Goal: Task Accomplishment & Management: Use online tool/utility

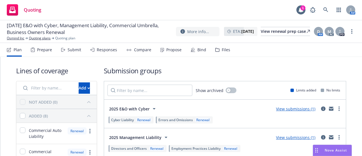
click at [164, 52] on div "Propose" at bounding box center [170, 50] width 21 height 14
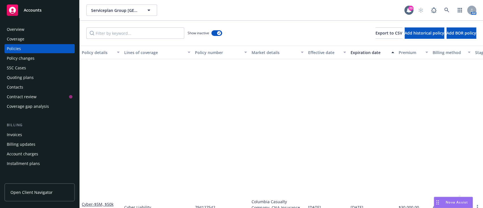
scroll to position [174, 0]
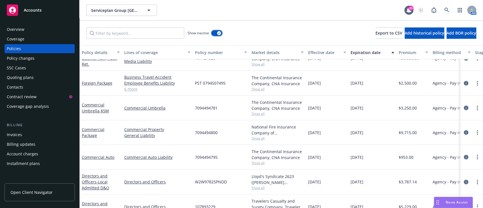
click at [220, 31] on div "button" at bounding box center [219, 33] width 4 height 4
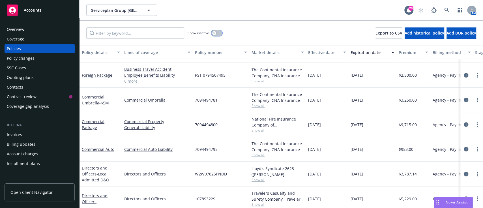
scroll to position [75, 0]
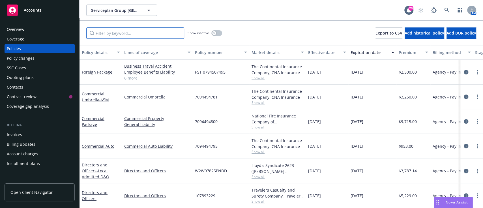
click at [140, 36] on input "Filter by keyword..." at bounding box center [135, 32] width 98 height 11
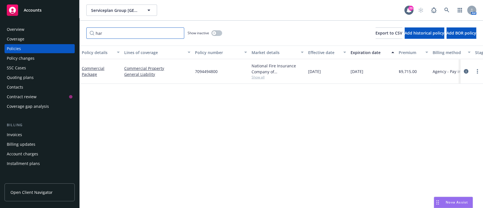
type input "harb"
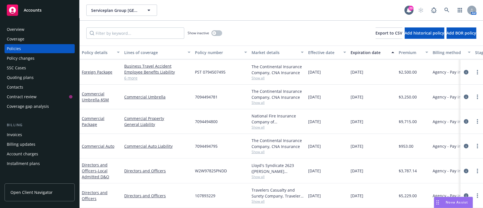
click at [285, 18] on div "Serviceplan Group North America LP Serviceplan Group [GEOGRAPHIC_DATA] LP 20 AM" at bounding box center [281, 10] width 403 height 20
click at [258, 168] on div "Lloyd's Syndicate 2623 ([PERSON_NAME] [PERSON_NAME] Limited), [PERSON_NAME] Gro…" at bounding box center [278, 168] width 52 height 12
click at [258, 174] on span "Show all" at bounding box center [278, 176] width 52 height 5
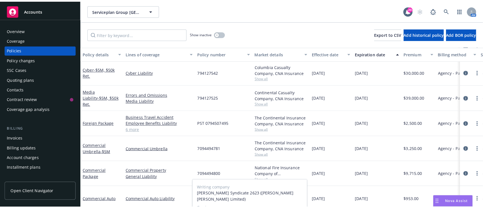
scroll to position [0, 0]
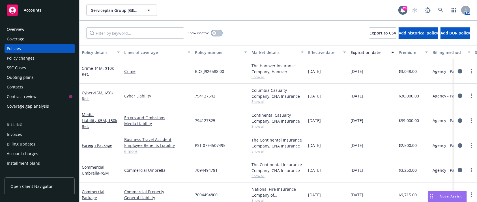
click at [217, 31] on button "button" at bounding box center [216, 33] width 11 height 6
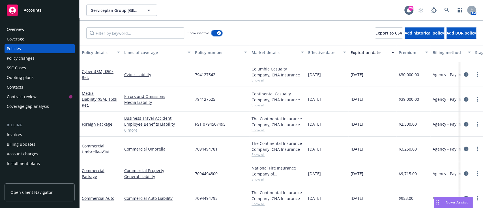
scroll to position [188, 0]
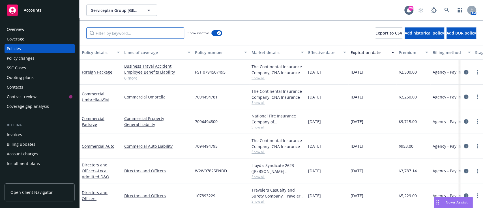
click at [135, 35] on input "Filter by keyword..." at bounding box center [135, 32] width 98 height 11
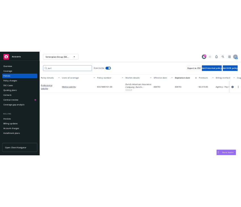
scroll to position [0, 0]
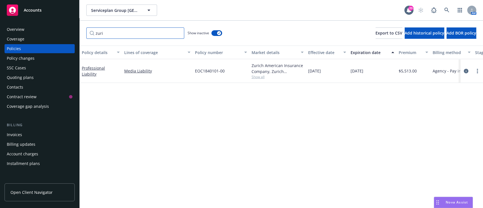
type input "zuri"
click at [476, 72] on link "more" at bounding box center [477, 71] width 7 height 7
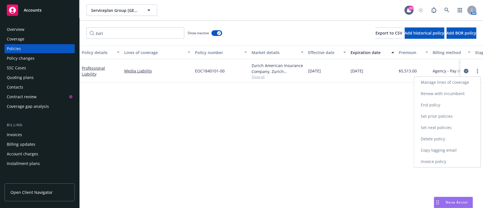
click at [459, 93] on link "Renew with incumbent" at bounding box center [447, 93] width 66 height 11
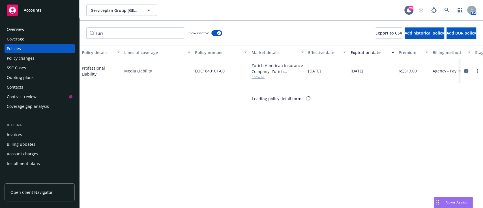
select select "12"
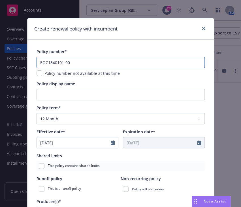
click at [73, 66] on input "EOC1840101-00" at bounding box center [120, 62] width 168 height 11
paste input "1"
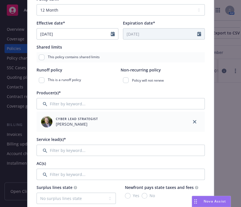
scroll to position [256, 0]
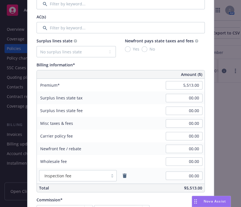
type input "EOC1840101-01"
click at [184, 87] on input "5,513.00" at bounding box center [184, 85] width 37 height 8
type input "5,856.00"
click at [87, 97] on div "Surplus lines state tax" at bounding box center [79, 98] width 85 height 13
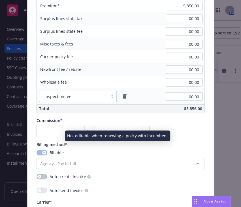
scroll to position [336, 0]
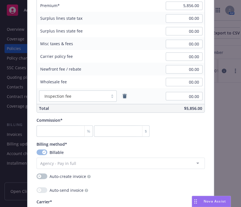
click at [123, 97] on icon "remove" at bounding box center [125, 96] width 4 height 5
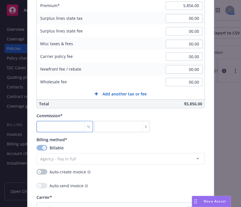
click at [68, 128] on input "number" at bounding box center [64, 126] width 56 height 11
type input "1"
type input "58.56"
type input "15"
type input "878.4"
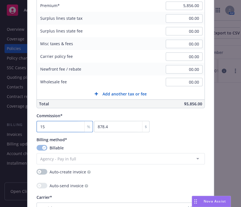
type input "15"
click at [188, 124] on div "Commission* 15 % 878.4 $" at bounding box center [120, 123] width 168 height 20
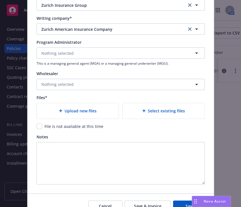
scroll to position [569, 0]
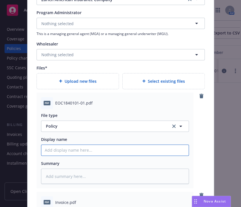
click at [82, 154] on input "Policy display name" at bounding box center [114, 150] width 147 height 11
type textarea "x"
type input "2"
type textarea "x"
type input "25"
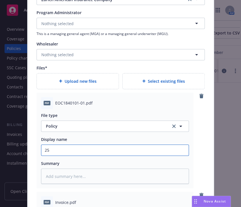
type textarea "x"
type input "25."
type textarea "x"
type input "25.2"
type textarea "x"
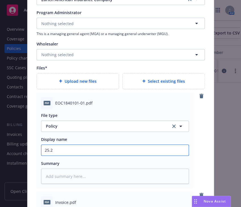
type input "25.26"
type textarea "x"
type input "25.26"
type textarea "x"
type input "25.26 P"
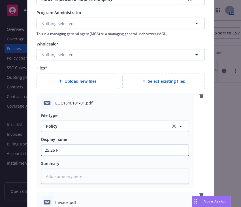
type textarea "x"
type input "25.26"
type textarea "x"
type input "25.26 Z"
type textarea "x"
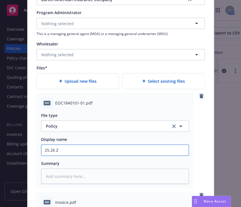
type input "25.26 Zu"
type textarea "x"
type input "25.26 Zur"
type textarea "x"
type input "25.26 Zuro"
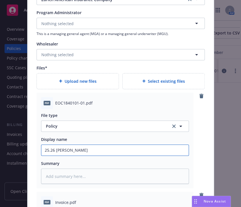
type textarea "x"
type input "25.26 Zuroc"
type textarea "x"
type input "25.26 Zuro"
type textarea "x"
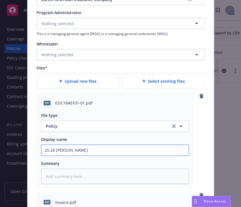
type input "25.26 Zur"
type textarea "x"
type input "25.26 Zuri"
type textarea "x"
type input "25.26 Zurich"
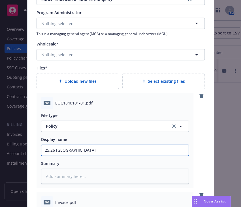
type textarea "x"
type input "25.26 Zurich"
type textarea "x"
type input "25.26 Zurich P"
type textarea "x"
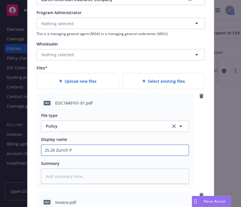
type input "25.26 Zurich PL"
type textarea "x"
type input "25.26 Zurich PL"
type textarea "x"
type input "25.26 Zurich PL Po"
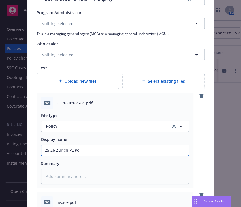
type textarea "x"
type input "25.26 Zurich PL Pol"
type textarea "x"
type input "25.26 Zurich PL Poli"
type textarea "x"
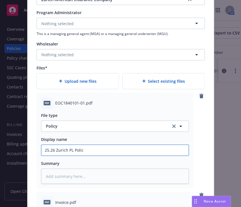
type input "25.26 Zurich PL Policy"
type textarea "x"
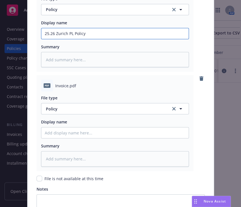
scroll to position [686, 0]
type input "25.26 Zurich PL Policy"
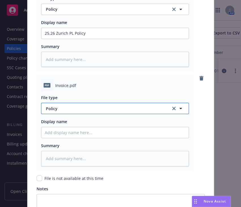
click at [85, 112] on span "Policy" at bounding box center [105, 109] width 118 height 6
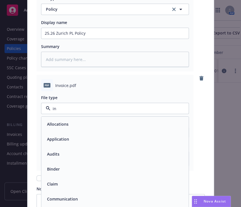
type input "inv"
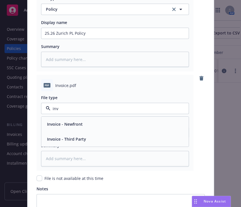
click at [77, 145] on div "Invoice - Third Party" at bounding box center [114, 139] width 147 height 15
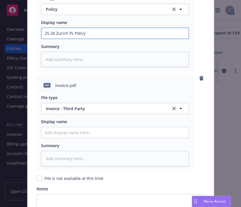
click at [68, 31] on input "25.26 Zurich PL Policy" at bounding box center [114, 33] width 147 height 11
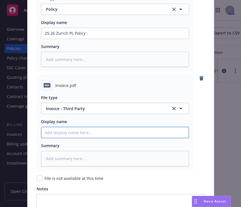
click at [65, 39] on input "Policy display name" at bounding box center [114, 33] width 147 height 11
paste input "25.26 Zurich PL Policy"
type textarea "x"
type input "25.26 Zurich PL Policy"
type textarea "x"
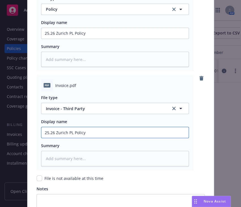
type input "25.26 Zurich PL Polic"
type textarea "x"
type input "25.26 Zurich PL Poli"
type textarea "x"
type input "25.26 Zurich PL Pol"
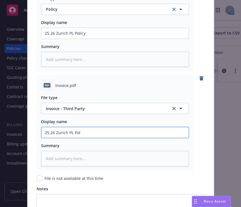
type textarea "x"
type input "25.26 Zurich PL Po"
type textarea "x"
type input "25.26 Zurich PL P"
type textarea "x"
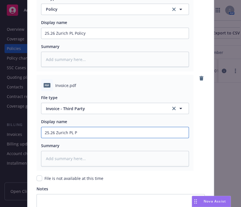
type input "25.26 Zurich PL"
type textarea "x"
type input "25.26 Zurich PL C"
type textarea "x"
type input "25.26 Zurich PL Ca"
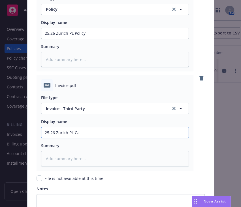
type textarea "x"
type input "25.26 Zurich PL Car"
type textarea "x"
type input "25.26 Zurich PL Carr"
type textarea "x"
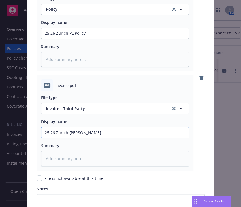
type input "25.26 Zurich PL Carri"
type textarea "x"
type input "25.26 Zurich PL Carrie"
type textarea "x"
type input "25.26 Zurich PL Carrier"
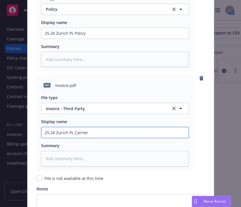
type textarea "x"
type input "25.26 Zurich PL Carrier"
type textarea "x"
type input "25.26 Zurich PL Carrier I"
type textarea "x"
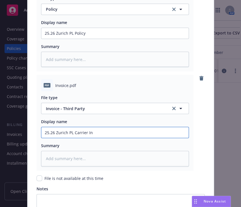
type input "25.26 Zurich PL Carrier Inv"
type textarea "x"
type input "25.26 Zurich PL Carrier Invoc"
type textarea "x"
type input "25.26 Zurich PL Carrier Invoci"
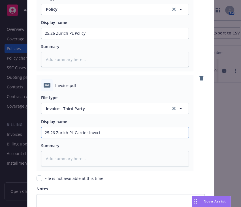
type textarea "x"
type input "25.26 Zurich PL Carrier Invocie"
type textarea "x"
type input "25.26 Zurich PL Carrier Invoci"
type textarea "x"
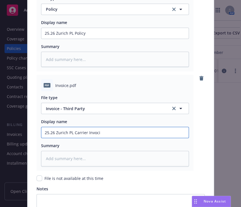
type input "25.26 Zurich PL Carrier Invoc"
type textarea "x"
type input "25.26 Zurich PL Carrier Invo"
type textarea "x"
type input "25.26 Zurich PL Carrier Invoi"
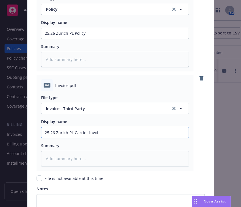
type textarea "x"
type input "25.26 Zurich PL Carrier Invoic"
type textarea "x"
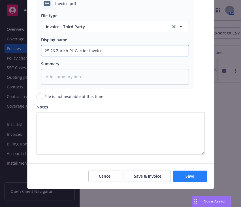
type input "25.26 Zurich PL Carrier Invoice"
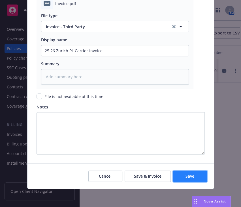
click at [186, 178] on span "Save" at bounding box center [189, 176] width 9 height 5
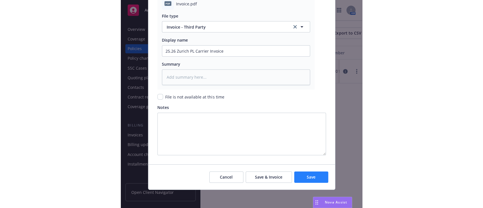
scroll to position [775, 0]
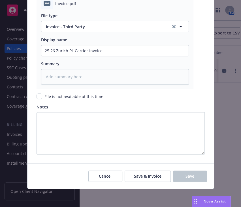
type textarea "x"
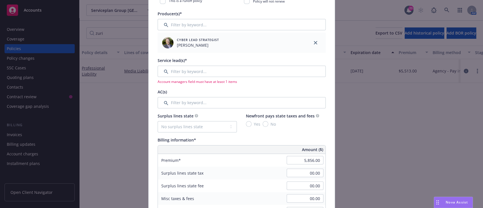
scroll to position [186, 0]
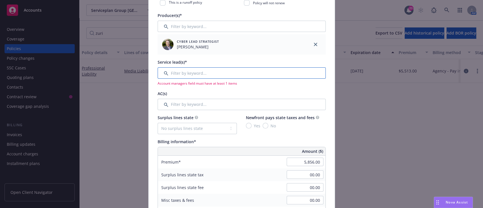
click at [258, 72] on input "Filter by keyword..." at bounding box center [242, 72] width 168 height 11
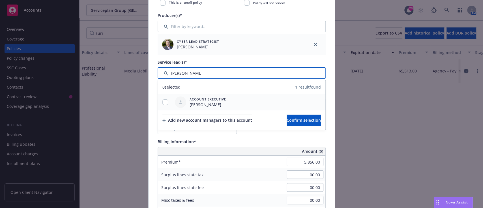
type input "dan"
click at [162, 100] on input "checkbox" at bounding box center [165, 102] width 6 height 6
checkbox input "true"
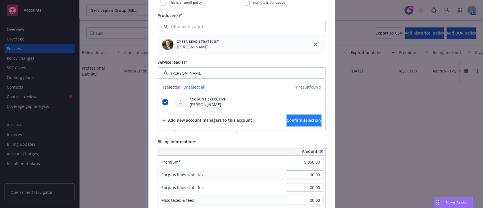
click at [287, 119] on span "Confirm selection" at bounding box center [304, 119] width 34 height 5
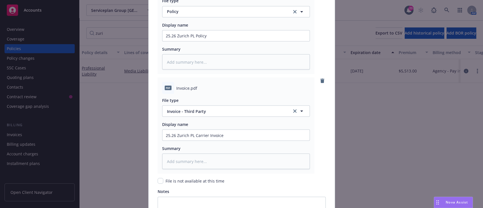
scroll to position [790, 0]
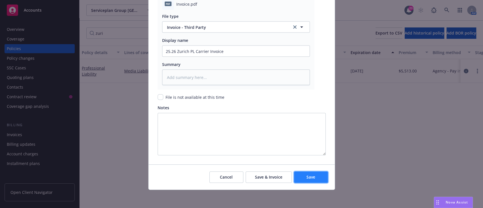
click at [315, 180] on button "Save" at bounding box center [311, 176] width 34 height 11
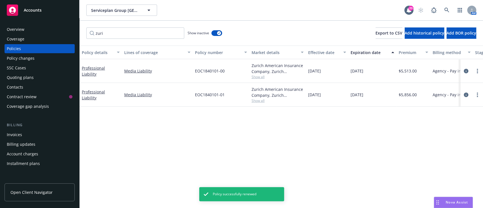
type textarea "x"
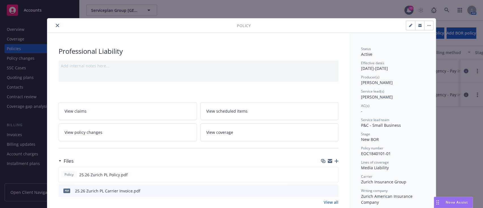
click at [56, 24] on icon "close" at bounding box center [57, 25] width 3 height 3
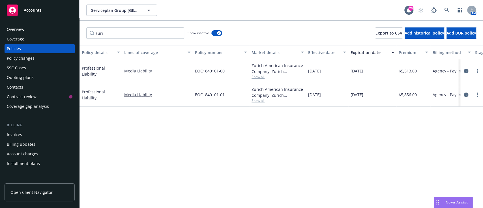
click at [18, 28] on div "Overview" at bounding box center [16, 29] width 18 height 9
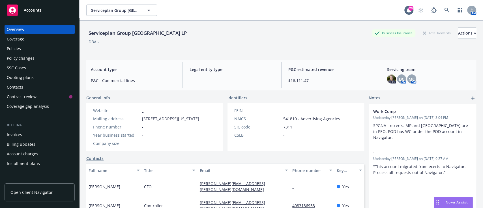
click at [14, 138] on div "Invoices" at bounding box center [14, 134] width 15 height 9
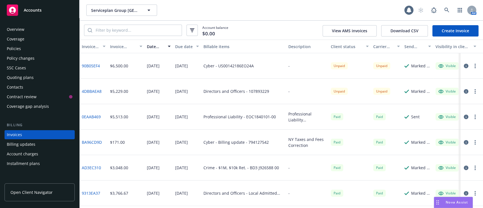
scroll to position [22, 0]
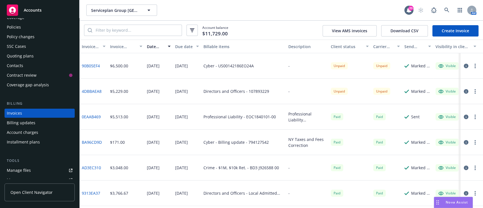
click at [91, 89] on link "4DBBAEA8" at bounding box center [92, 91] width 20 height 6
click at [458, 27] on link "Create Invoice" at bounding box center [455, 30] width 46 height 11
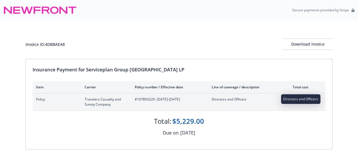
click at [239, 98] on span "Directors and Officers" at bounding box center [245, 99] width 66 height 5
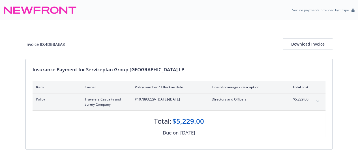
click at [240, 102] on div "Directors and Officers" at bounding box center [245, 102] width 66 height 10
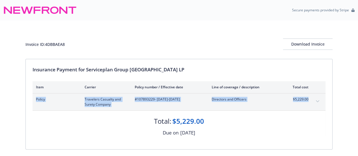
drag, startPoint x: 308, startPoint y: 97, endPoint x: 312, endPoint y: 100, distance: 4.7
click at [312, 100] on div "Policy Travelers Casualty and Surety Company #107893229 - 08/14/2025-08/14/2026…" at bounding box center [179, 101] width 293 height 17
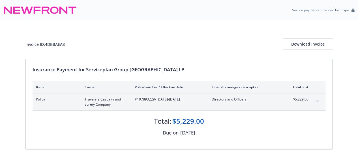
click at [317, 102] on button "expand content" at bounding box center [317, 101] width 9 height 9
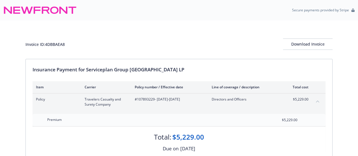
scroll to position [20, 0]
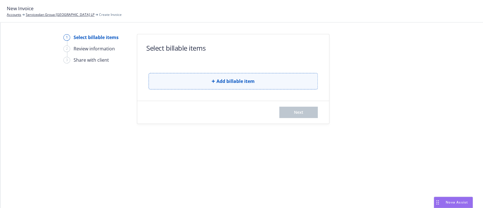
click at [248, 80] on span "Add billable item" at bounding box center [235, 81] width 38 height 7
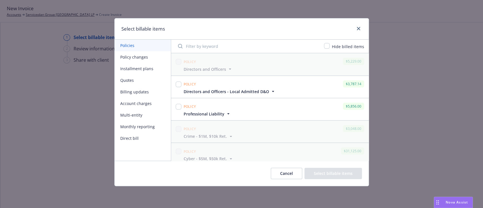
click at [272, 91] on icon "button" at bounding box center [273, 91] width 2 height 1
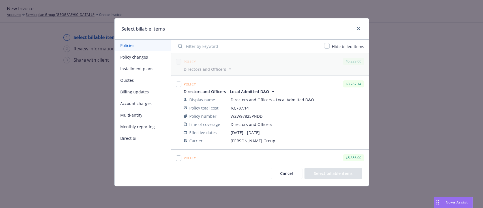
click at [270, 91] on icon "button" at bounding box center [273, 92] width 6 height 6
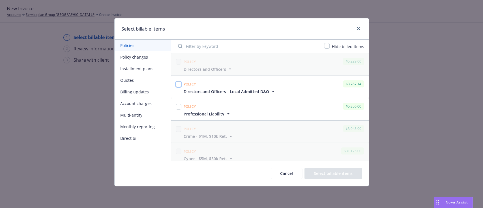
click at [177, 83] on input "checkbox" at bounding box center [179, 84] width 6 height 6
checkbox input "true"
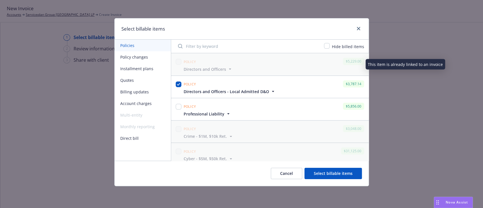
click at [211, 64] on div "Policy $5,229.00" at bounding box center [273, 61] width 183 height 9
click at [215, 68] on span "Directors and Officers" at bounding box center [205, 69] width 42 height 6
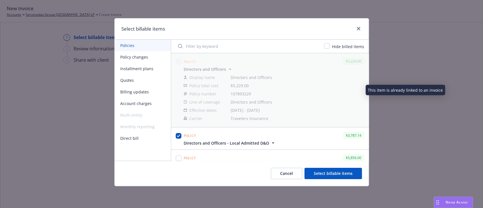
click at [215, 68] on span "Directors and Officers" at bounding box center [205, 69] width 42 height 6
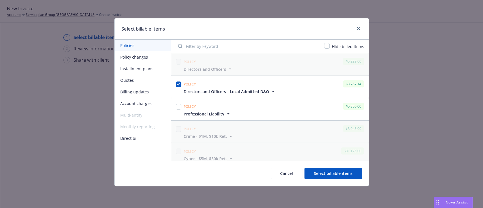
click at [250, 93] on span "Directors and Officers - Local Admitted D&O" at bounding box center [226, 92] width 85 height 6
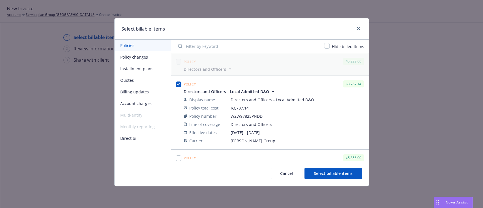
click at [250, 93] on span "Directors and Officers - Local Admitted D&O" at bounding box center [226, 92] width 85 height 6
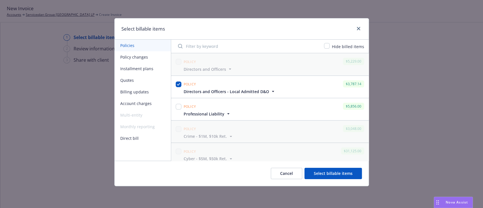
click at [250, 93] on span "Directors and Officers - Local Admitted D&O" at bounding box center [226, 92] width 85 height 6
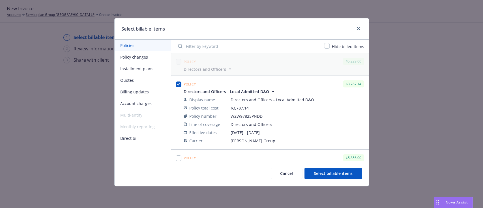
click at [250, 93] on span "Directors and Officers - Local Admitted D&O" at bounding box center [226, 92] width 85 height 6
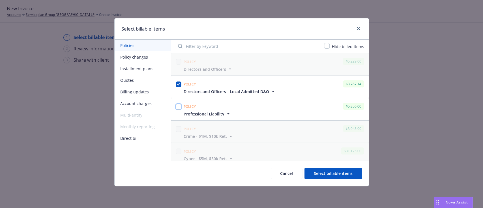
click at [177, 108] on input "checkbox" at bounding box center [179, 107] width 6 height 6
checkbox input "true"
click at [238, 91] on span "Directors and Officers - Local Admitted D&O" at bounding box center [226, 92] width 85 height 6
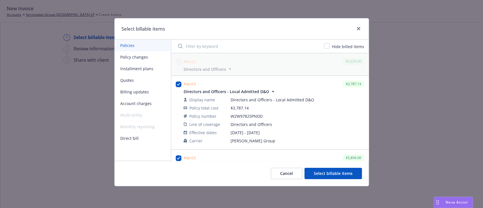
click at [319, 172] on button "Select billable items" at bounding box center [332, 173] width 57 height 11
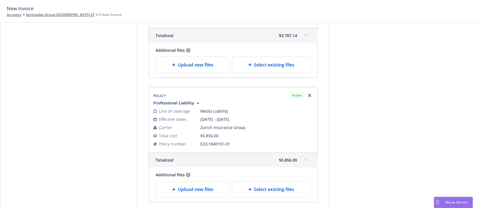
scroll to position [167, 0]
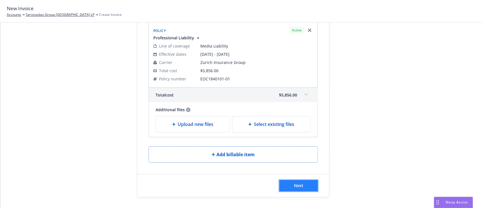
click at [310, 183] on button "Next" at bounding box center [298, 185] width 38 height 11
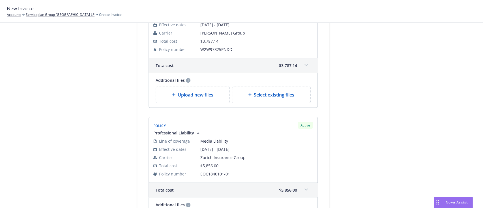
scroll to position [236, 0]
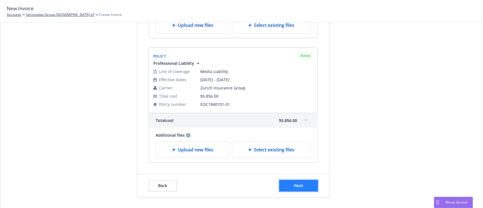
click at [299, 188] on button "Next" at bounding box center [298, 185] width 38 height 11
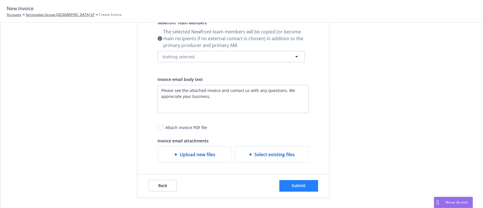
scroll to position [0, 0]
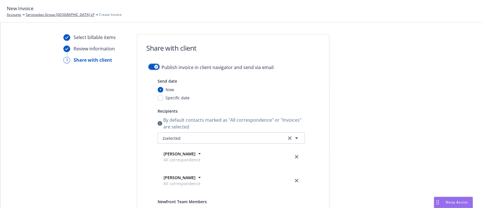
click at [149, 67] on button "button" at bounding box center [154, 67] width 11 height 6
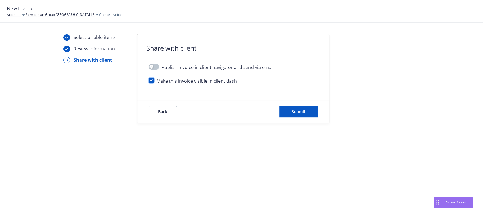
click at [149, 80] on input "checkbox" at bounding box center [152, 81] width 6 height 6
checkbox input "false"
click at [302, 109] on span "Submit" at bounding box center [299, 111] width 14 height 5
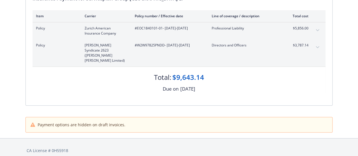
scroll to position [93, 0]
click at [316, 29] on icon "expand content" at bounding box center [317, 30] width 3 height 2
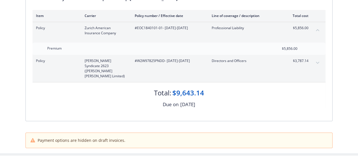
click at [315, 61] on button "expand content" at bounding box center [317, 62] width 9 height 9
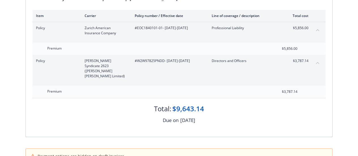
click at [212, 117] on div "Due on September 4, 2025" at bounding box center [179, 120] width 293 height 7
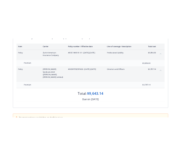
scroll to position [0, 0]
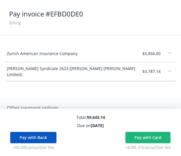
click at [93, 48] on div "Zurich American Insurance Company $5,856.00" at bounding box center [90, 53] width 169 height 17
click at [165, 56] on button "expand content" at bounding box center [169, 53] width 9 height 9
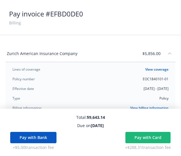
scroll to position [32, 0]
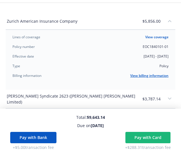
click at [154, 74] on link "View billing information" at bounding box center [149, 75] width 38 height 5
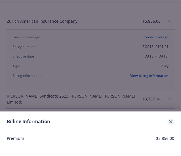
click at [168, 119] on link "close" at bounding box center [170, 121] width 7 height 7
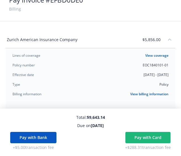
scroll to position [14, 0]
click at [151, 56] on link "View coverage" at bounding box center [156, 55] width 23 height 5
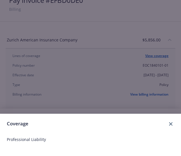
click at [151, 56] on div "Coverage Professional Liability" at bounding box center [90, 78] width 181 height 156
click at [127, 99] on div "Coverage Professional Liability" at bounding box center [90, 78] width 181 height 156
click at [142, 93] on div "Coverage Professional Liability" at bounding box center [90, 78] width 181 height 156
click at [135, 32] on div "Coverage Professional Liability" at bounding box center [90, 78] width 181 height 156
click at [168, 124] on link "close" at bounding box center [170, 123] width 7 height 7
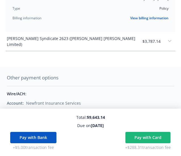
scroll to position [89, 0]
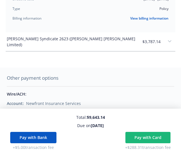
click at [152, 43] on span "$3,787.14" at bounding box center [151, 41] width 18 height 6
click at [167, 40] on icon "expand content" at bounding box center [168, 41] width 3 height 2
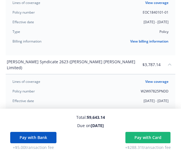
scroll to position [63, 0]
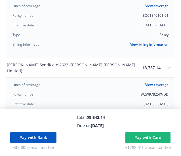
click at [151, 85] on div "Lines of coverage View coverage Policy number W2W97825PNDD Effective date 07/01…" at bounding box center [90, 104] width 156 height 44
click at [152, 83] on link "View coverage" at bounding box center [156, 84] width 23 height 5
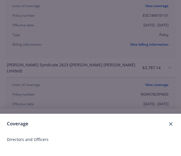
click at [139, 55] on div "Coverage Directors and Officers" at bounding box center [90, 78] width 181 height 156
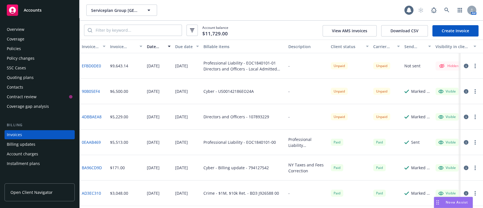
scroll to position [22, 0]
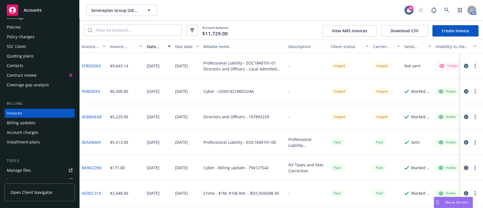
click at [464, 67] on icon "button" at bounding box center [466, 66] width 5 height 5
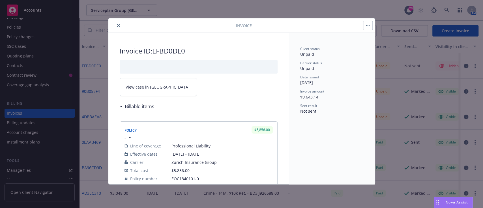
click at [145, 81] on link "View case in SSC" at bounding box center [158, 87] width 77 height 18
click at [115, 26] on div at bounding box center [173, 25] width 125 height 7
click at [118, 26] on icon "close" at bounding box center [118, 25] width 3 height 3
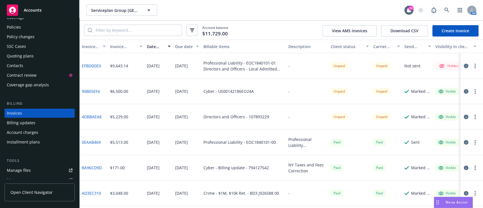
click at [18, 30] on div "Policies" at bounding box center [14, 27] width 14 height 9
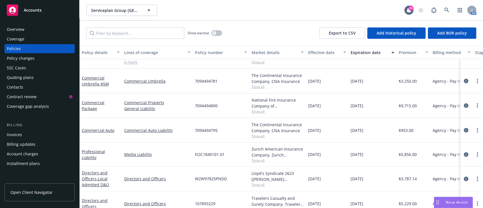
scroll to position [96, 0]
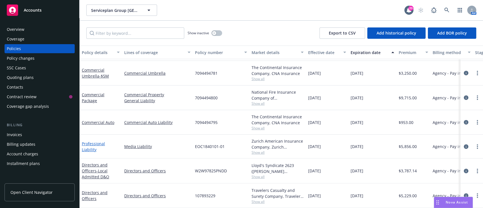
click at [105, 141] on link "Professional Liability" at bounding box center [93, 146] width 23 height 11
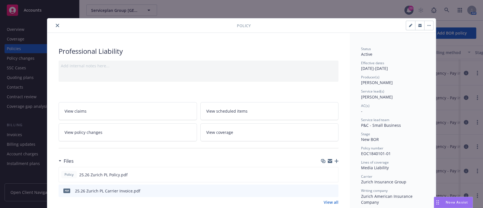
scroll to position [104, 0]
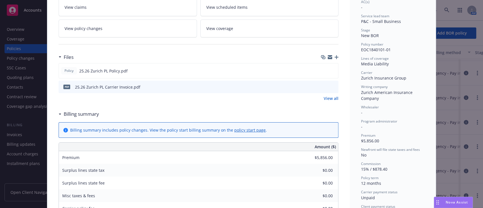
click at [323, 86] on icon "download file" at bounding box center [323, 86] width 5 height 5
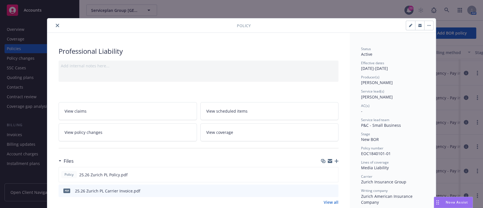
click at [56, 24] on icon "close" at bounding box center [57, 25] width 3 height 3
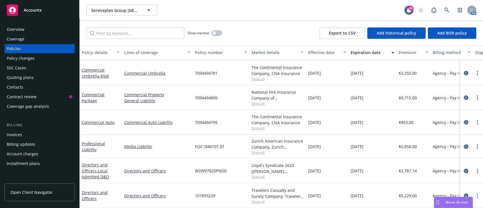
click at [23, 25] on div "Overview" at bounding box center [16, 29] width 18 height 9
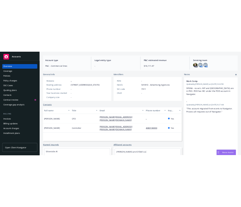
scroll to position [53, 0]
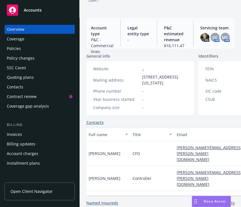
click at [13, 45] on div "Policies" at bounding box center [14, 48] width 14 height 9
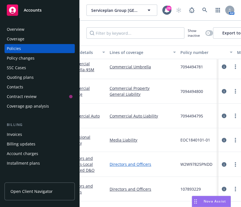
scroll to position [103, 0]
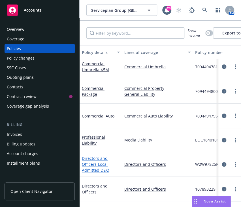
click at [91, 165] on span "- Local Admitted D&O" at bounding box center [95, 167] width 27 height 11
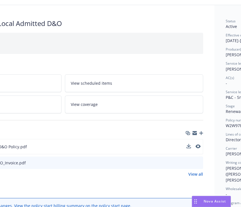
scroll to position [28, 89]
click at [188, 145] on icon "download file" at bounding box center [188, 145] width 4 height 3
click at [25, 94] on div "View claims View scheduled items View policy changes View coverage" at bounding box center [63, 93] width 280 height 39
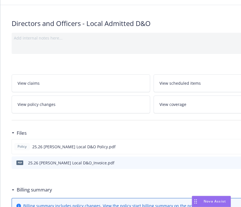
scroll to position [0, 0]
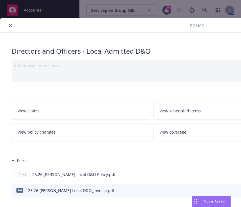
click at [11, 23] on button "close" at bounding box center [10, 25] width 7 height 7
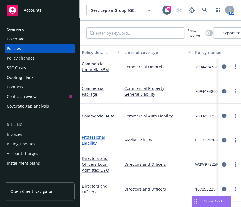
click at [103, 135] on link "Professional Liability" at bounding box center [93, 140] width 23 height 11
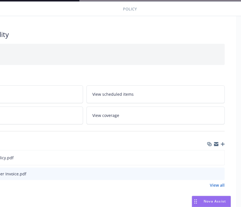
scroll to position [17, 68]
click at [209, 157] on icon "download file" at bounding box center [209, 156] width 4 height 3
click at [103, 35] on div "Professional Liability" at bounding box center [84, 35] width 280 height 10
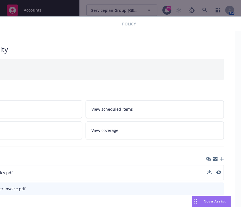
scroll to position [2, 0]
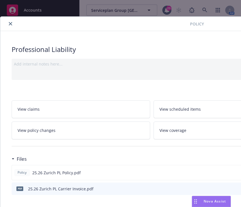
drag, startPoint x: 7, startPoint y: 20, endPoint x: 11, endPoint y: 23, distance: 5.6
click at [11, 23] on div "Policy" at bounding box center [194, 24] width 388 height 14
click at [11, 23] on icon "close" at bounding box center [10, 23] width 3 height 3
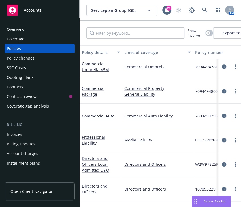
click at [15, 136] on div "Invoices" at bounding box center [14, 134] width 15 height 9
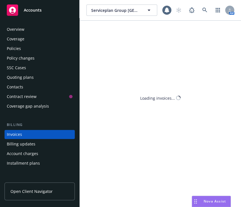
scroll to position [22, 0]
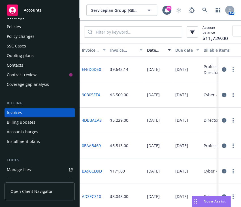
click at [229, 73] on button "button" at bounding box center [232, 69] width 7 height 7
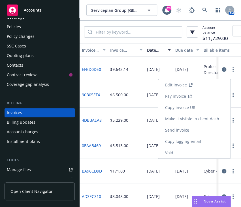
click at [190, 114] on link "Make it visible in client dash" at bounding box center [194, 118] width 72 height 11
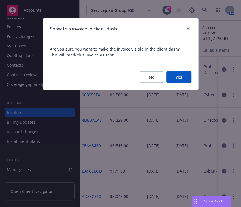
click at [184, 79] on button "Yes" at bounding box center [178, 77] width 25 height 11
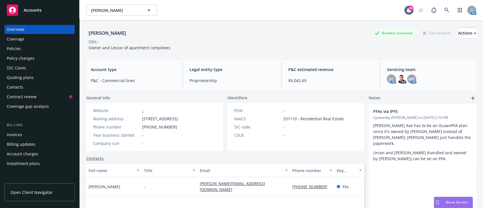
click at [29, 76] on div "Quoting plans" at bounding box center [20, 77] width 27 height 9
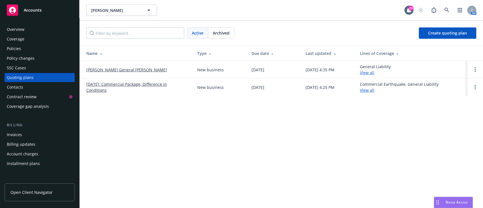
click at [220, 33] on span "Archived" at bounding box center [221, 33] width 17 height 6
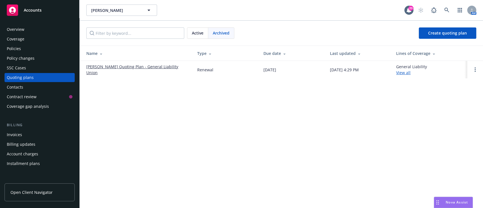
click at [197, 32] on span "Active" at bounding box center [198, 33] width 12 height 6
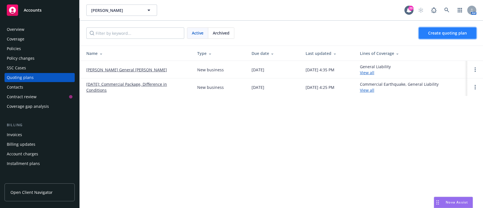
click at [444, 36] on link "Create quoting plan" at bounding box center [447, 32] width 57 height 11
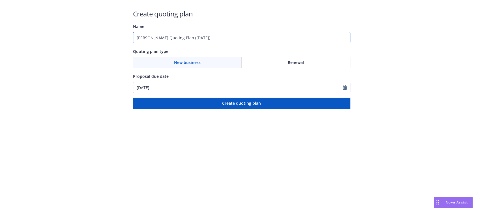
click at [235, 40] on input "[PERSON_NAME] Quoting Plan ([DATE])" at bounding box center [241, 37] width 217 height 11
type input "[PERSON_NAME] Rewrite"
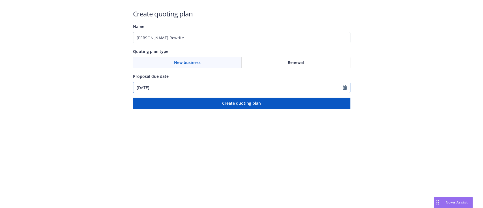
select select "8"
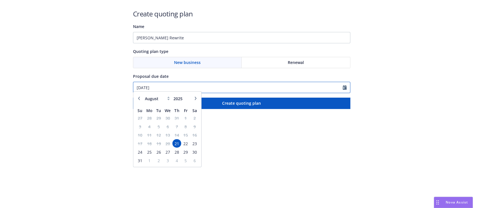
click at [196, 87] on input "[DATE]" at bounding box center [237, 87] width 209 height 11
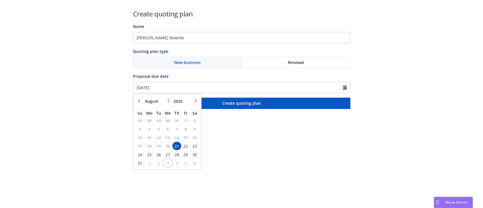
click at [166, 164] on span "3" at bounding box center [168, 162] width 8 height 7
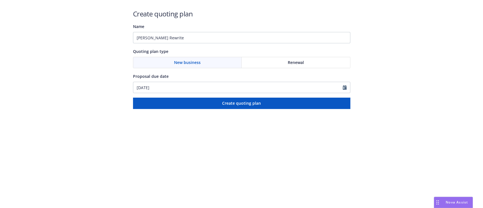
type input "[DATE]"
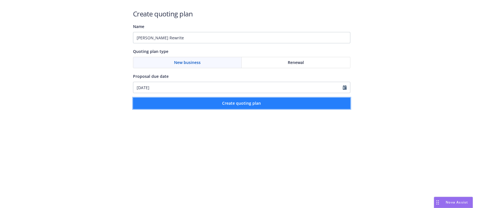
click at [244, 104] on span "Create quoting plan" at bounding box center [241, 102] width 39 height 5
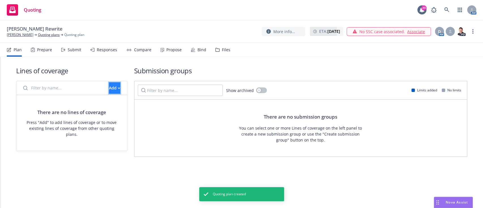
click at [109, 89] on div "Add" at bounding box center [114, 88] width 11 height 11
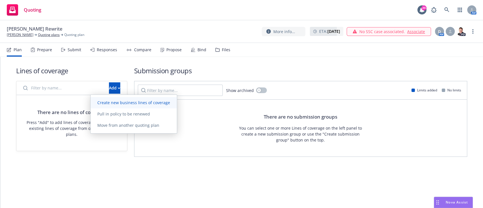
click at [116, 106] on link "Create new business lines of coverage" at bounding box center [134, 102] width 86 height 11
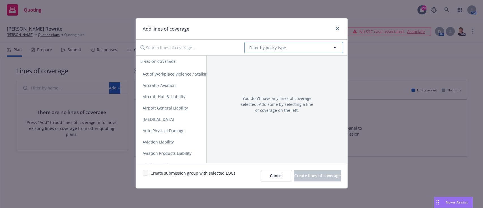
click at [282, 45] on span "Filter by policy type" at bounding box center [267, 48] width 37 height 6
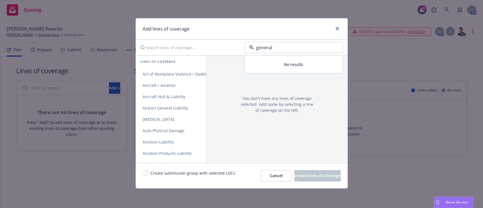
type input "general l"
click at [279, 63] on strong "General Liability" at bounding box center [267, 63] width 32 height 5
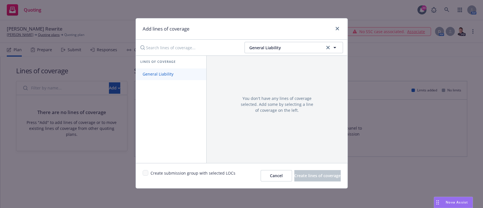
click at [159, 75] on span "General Liability" at bounding box center [158, 73] width 44 height 5
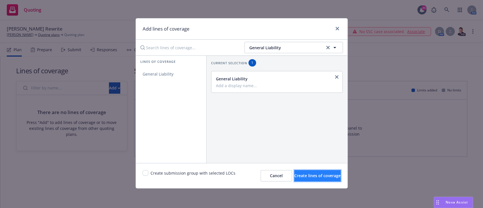
click at [302, 173] on span "Create lines of coverage" at bounding box center [317, 175] width 46 height 5
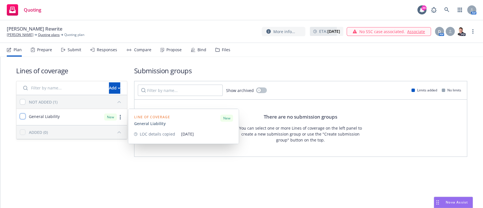
click at [23, 116] on input "checkbox" at bounding box center [23, 116] width 6 height 6
checkbox input "true"
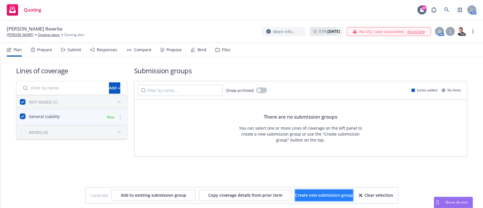
click at [317, 191] on button "Create new submission group" at bounding box center [324, 195] width 58 height 11
checkbox input "false"
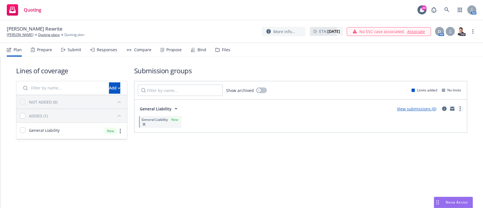
click at [459, 110] on link "more" at bounding box center [460, 108] width 7 height 7
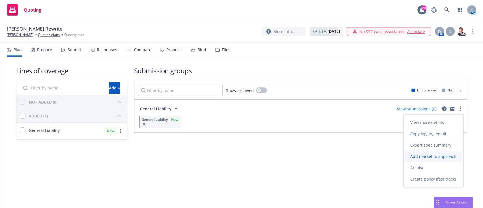
click at [457, 161] on link "Add market to approach" at bounding box center [433, 156] width 60 height 11
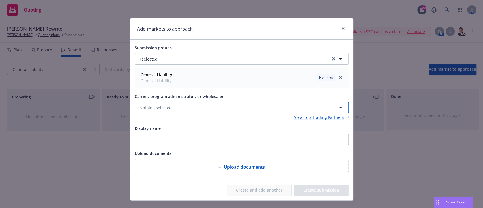
click at [210, 103] on button "Nothing selected" at bounding box center [242, 107] width 214 height 11
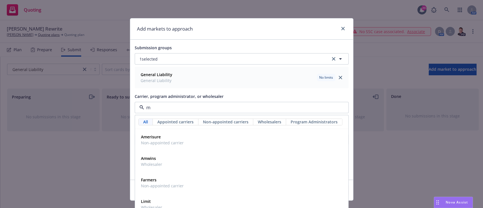
type input "mw"
click at [210, 140] on div "Amwins Wholesaler" at bounding box center [242, 140] width 206 height 14
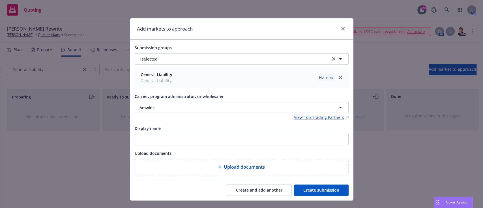
click at [320, 189] on button "Create submission" at bounding box center [321, 189] width 55 height 11
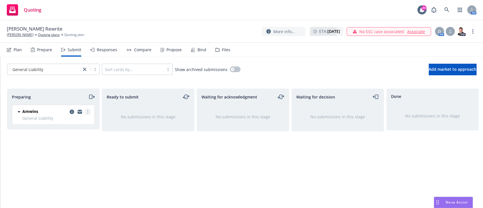
click at [88, 111] on circle "more" at bounding box center [87, 111] width 1 height 1
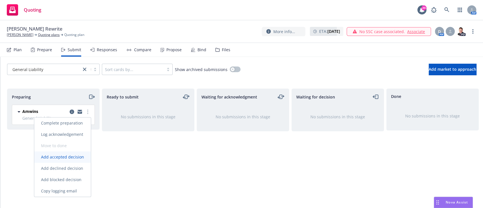
click at [69, 159] on span "Add accepted decision" at bounding box center [62, 156] width 57 height 5
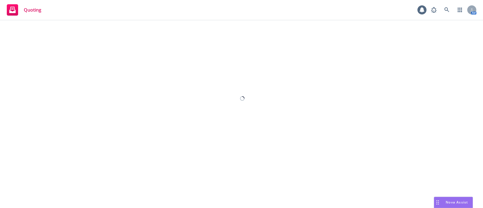
select select "12"
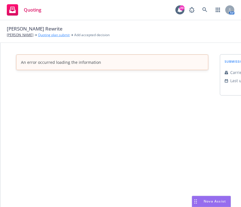
click at [55, 37] on link "Quoting plan submit" at bounding box center [54, 35] width 32 height 5
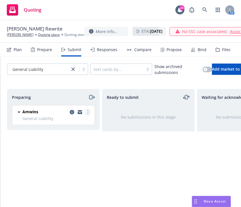
click at [89, 113] on link "more" at bounding box center [87, 112] width 7 height 7
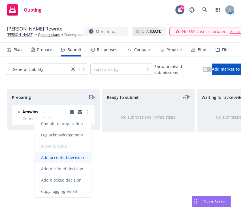
click at [81, 161] on link "Add accepted decision" at bounding box center [62, 157] width 57 height 11
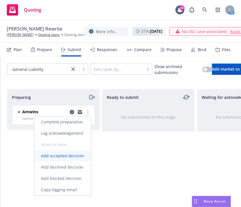
select select "12"
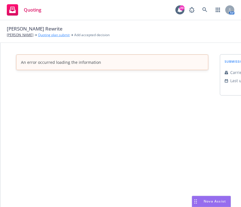
click at [61, 36] on link "Quoting plan submit" at bounding box center [54, 35] width 32 height 5
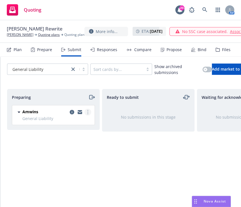
click at [87, 114] on link "more" at bounding box center [87, 112] width 7 height 7
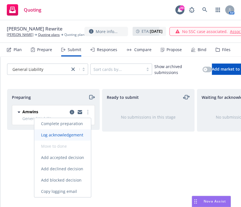
click at [82, 132] on span "Log acknowledgement" at bounding box center [62, 134] width 56 height 5
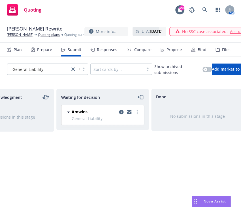
scroll to position [0, 244]
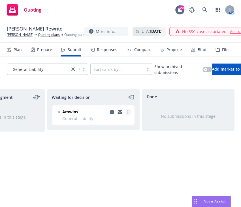
click at [126, 113] on link "more" at bounding box center [127, 112] width 7 height 7
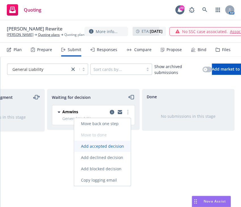
click at [106, 148] on span "Add accepted decision" at bounding box center [102, 146] width 57 height 5
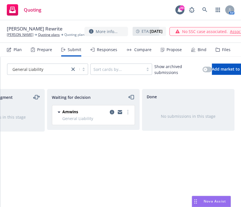
select select "12"
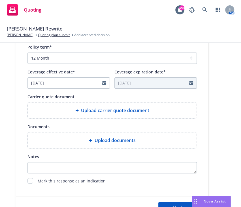
scroll to position [215, 0]
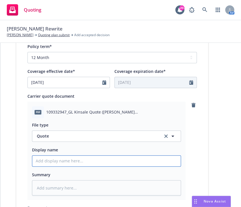
click at [95, 164] on input "Display name" at bounding box center [106, 161] width 148 height 11
type textarea "x"
type input "2"
type textarea "x"
type input "25."
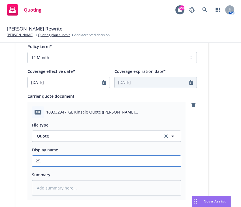
type textarea "x"
type input "25.2"
type textarea "x"
type input "25.26"
type textarea "x"
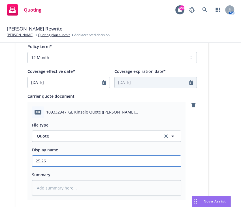
type input "25.26"
type textarea "x"
type input "25.26 A"
type textarea "x"
type input "25.26 Am"
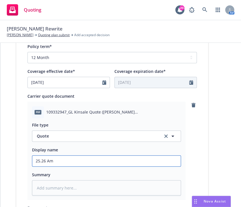
type textarea "x"
type input "25.26 Amw"
type textarea "x"
type input "25.26 Amwi"
type textarea "x"
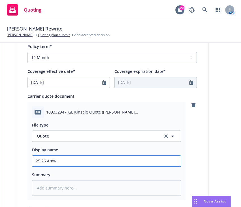
type input "25.26 Amwin"
type textarea "x"
type input "25.26 Amwins"
type textarea "x"
type input "25.26 Amwins"
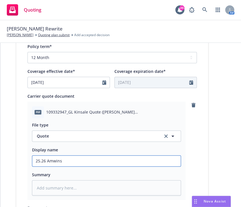
type textarea "x"
type input "25.26 Amwins T"
type textarea "x"
type input "25.26 Amwins Th"
type textarea "x"
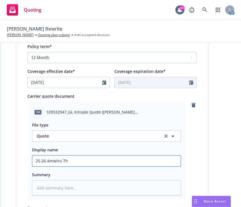
type input "25.26 Amwins Thr"
type textarea "x"
type input "25.26 Amwins Thro"
type textarea "x"
type input "25.26 Amwins Throc"
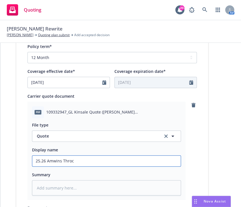
type textarea "x"
type input "25.26 Amwins Throck"
type textarea "x"
type input "25.26 [PERSON_NAME]"
type textarea "x"
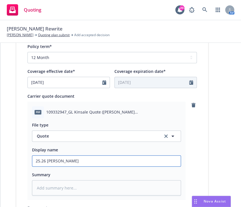
type input "25.26 [PERSON_NAME]"
type textarea "x"
type input "25.26 Amwins Throckmor"
type textarea "x"
type input "25.26 [PERSON_NAME]"
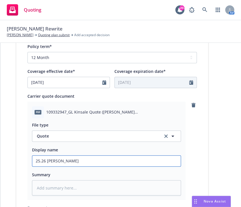
type textarea "x"
type input "25.26 [PERSON_NAME]"
type textarea "x"
type input "25.26 [PERSON_NAME]"
type textarea "x"
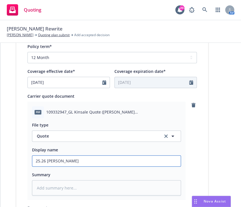
type input "25.26 Amwins [PERSON_NAME] R"
type textarea "x"
type input "25.26 Amwins [PERSON_NAME] Re"
type textarea "x"
type input "25.26 Amwins [PERSON_NAME] [PERSON_NAME]"
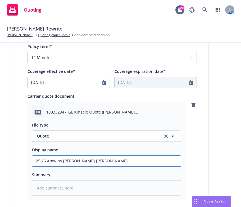
type textarea "x"
type input "25.26 Amwins [PERSON_NAME] Rewr"
type textarea "x"
type input "25.26 Amwins [PERSON_NAME] Rewri"
type textarea "x"
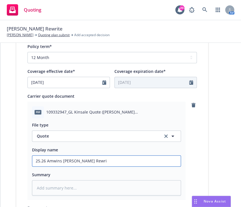
type input "25.26 Amwins [PERSON_NAME] Rewrit"
type textarea "x"
type input "25.26 Amwins [PERSON_NAME] Rewrite"
type textarea "x"
type input "25.26 Amwins [PERSON_NAME] Rewrite"
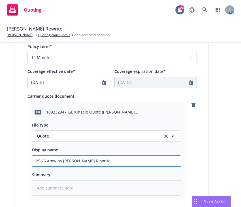
type textarea "x"
type input "25.26 Amwins [PERSON_NAME] Rewrite Q"
type textarea "x"
type input "25.26 Amwins [PERSON_NAME] Rewrite Qu"
type textarea "x"
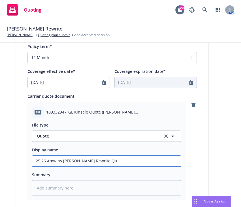
type input "25.26 Amwins [PERSON_NAME] Rewrite Quo"
type textarea "x"
type input "25.26 Amwins [PERSON_NAME] Rewrite Quot"
type textarea "x"
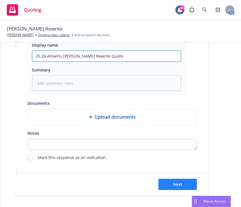
type input "25.26 Amwins [PERSON_NAME] Rewrite Quote"
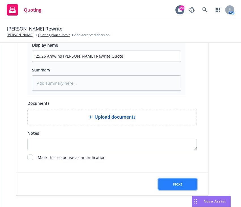
click at [175, 182] on button "Next" at bounding box center [177, 184] width 38 height 11
type textarea "x"
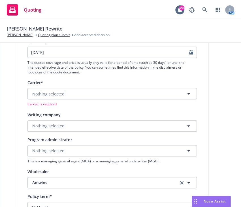
scroll to position [72, 0]
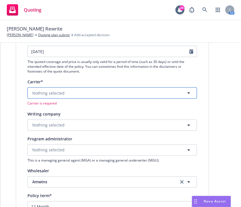
click at [74, 98] on button "Nothing selected" at bounding box center [111, 92] width 169 height 11
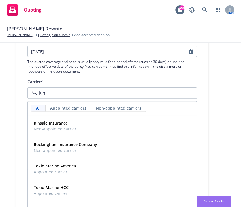
type input "kins"
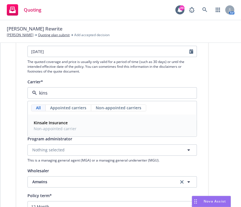
click at [83, 122] on div "Kinsale Insurance Non-appointed carrier" at bounding box center [111, 126] width 161 height 14
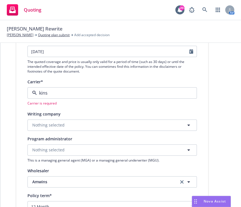
type textarea "x"
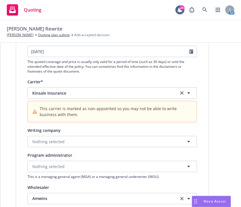
scroll to position [102, 0]
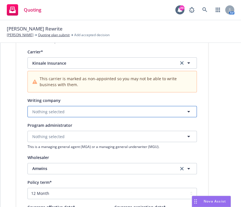
click at [87, 113] on button "Nothing selected" at bounding box center [111, 111] width 169 height 11
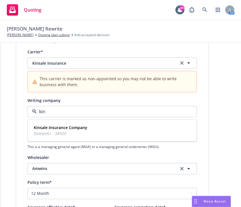
type input "kins"
click at [88, 132] on div "Kinsale Insurance Company Domestic - 38920" at bounding box center [111, 131] width 161 height 14
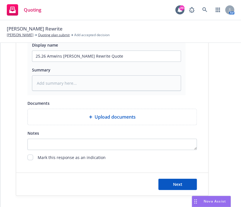
scroll to position [348, 0]
click at [183, 184] on button "Next" at bounding box center [177, 184] width 38 height 11
type textarea "x"
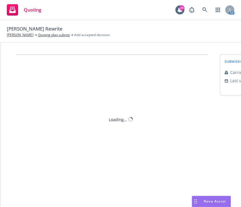
scroll to position [0, 0]
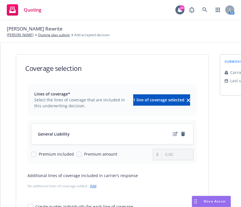
click at [82, 153] on span "Premium amount" at bounding box center [99, 154] width 35 height 6
click at [78, 153] on input "Premium amount" at bounding box center [79, 155] width 6 height 6
radio input "true"
click at [175, 154] on input "0.00" at bounding box center [177, 154] width 31 height 11
type input "0.00"
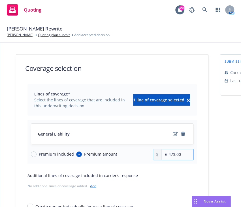
type input "6,473.00"
click at [212, 140] on div "Quote initiation 2 Coverage selection 3 Billing info Coverage selection Lines o…" at bounding box center [120, 149] width 227 height 190
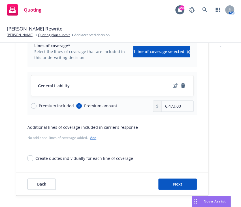
scroll to position [54, 0]
click at [191, 180] on button "Next" at bounding box center [177, 184] width 38 height 11
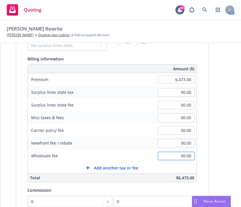
click at [177, 154] on input "00.00" at bounding box center [176, 156] width 37 height 8
type input "500.00"
click at [209, 107] on div "Quote initiation Coverage selection 3 Billing info Add billing information Surp…" at bounding box center [120, 145] width 227 height 289
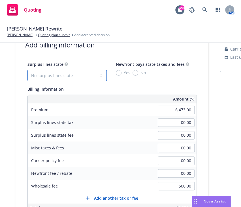
click at [79, 80] on select "No surplus lines state [US_STATE] [US_STATE] [US_STATE] [US_STATE] [US_STATE] […" at bounding box center [66, 75] width 79 height 11
select select "CA"
click at [27, 70] on select "No surplus lines state [US_STATE] [US_STATE] [US_STATE] [US_STATE] [US_STATE] […" at bounding box center [66, 75] width 79 height 11
type input "194.19"
type input "11.65"
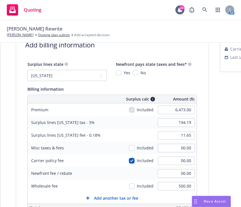
click at [116, 69] on div "Newfront pays state taxes and fees* Yes No" at bounding box center [154, 68] width 76 height 15
click at [116, 70] on input "Yes" at bounding box center [119, 73] width 6 height 6
radio input "true"
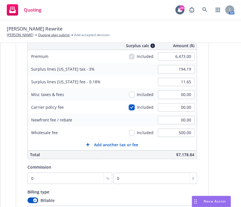
click at [129, 107] on input "checkbox" at bounding box center [132, 108] width 6 height 6
checkbox input "false"
click at [129, 133] on input "checkbox" at bounding box center [132, 133] width 6 height 6
checkbox input "true"
type input "209.19"
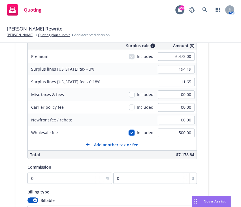
type input "12.55"
click at [129, 133] on input "checkbox" at bounding box center [132, 133] width 6 height 6
checkbox input "false"
type input "194.19"
type input "11.65"
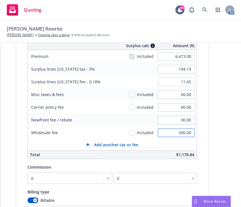
click at [171, 134] on input "500.00" at bounding box center [176, 133] width 37 height 8
type input "250.00"
click at [129, 130] on input "checkbox" at bounding box center [132, 133] width 6 height 6
checkbox input "true"
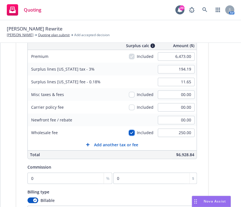
type input "201.69"
type input "12.10"
click at [179, 108] on input "00.00" at bounding box center [176, 107] width 37 height 8
type input "250.00"
click at [131, 108] on div "Included" at bounding box center [141, 107] width 25 height 6
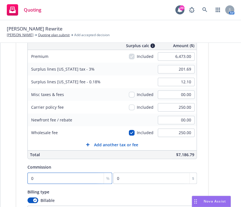
click at [80, 176] on input "0" at bounding box center [69, 178] width 85 height 11
type input "1"
type input "64.73"
type input "10"
type input "647.3"
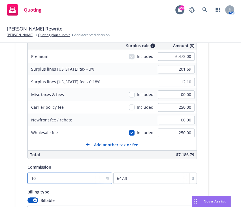
type input "10"
click at [82, 162] on div "Surplus lines state No surplus lines state [US_STATE] [US_STATE] [US_STATE] [US…" at bounding box center [111, 119] width 169 height 225
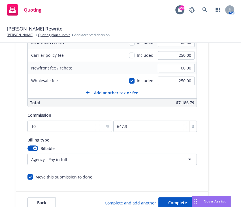
scroll to position [153, 0]
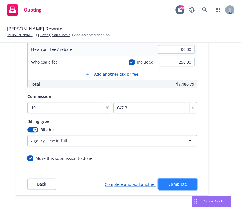
click at [179, 182] on span "Complete" at bounding box center [177, 184] width 19 height 5
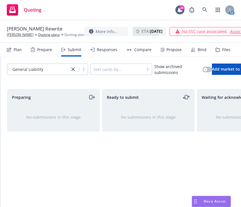
click at [179, 180] on div "Ready to submit No submissions in this stage" at bounding box center [148, 142] width 93 height 106
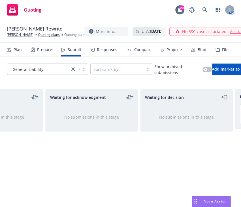
scroll to position [0, 160]
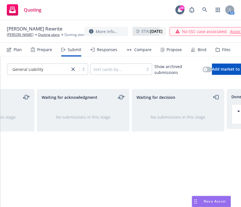
click at [167, 44] on div "Propose" at bounding box center [170, 50] width 21 height 14
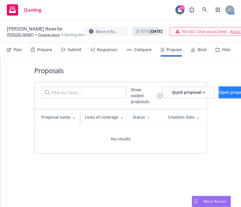
click at [232, 88] on button "Open proposal builder" at bounding box center [241, 92] width 44 height 11
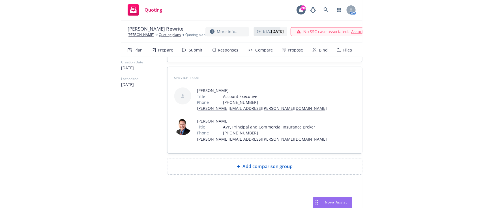
scroll to position [48, 0]
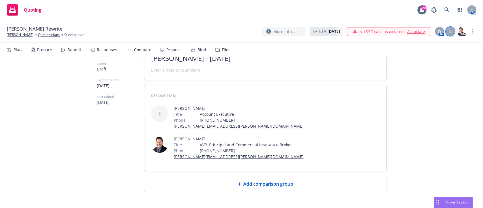
click at [449, 34] on div at bounding box center [450, 31] width 9 height 9
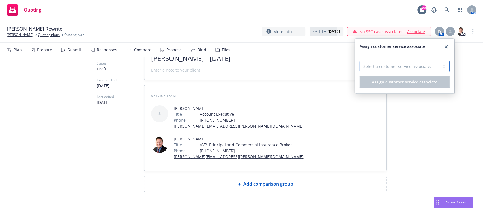
click at [416, 65] on select "Select a customer service associate... Miles [PERSON_NAME]" at bounding box center [405, 66] width 90 height 11
select select "543f6bf1-3603-460b-ae22-0ecee4f5b2c1"
click at [360, 61] on select "Select a customer service associate... Miles [PERSON_NAME]" at bounding box center [405, 66] width 90 height 11
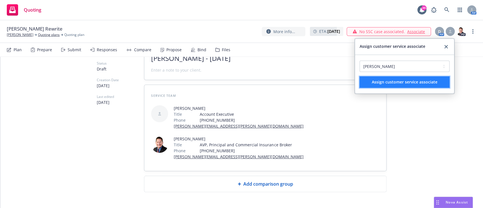
click at [407, 83] on span "Assign customer service associate" at bounding box center [405, 81] width 66 height 5
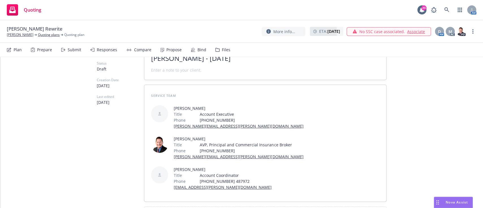
scroll to position [96, 0]
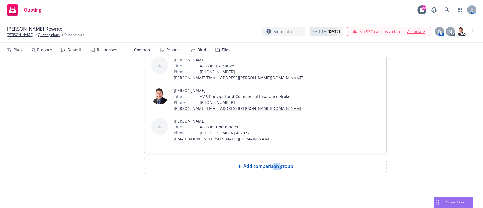
drag, startPoint x: 271, startPoint y: 177, endPoint x: 278, endPoint y: 167, distance: 12.3
click at [278, 167] on div "All proposals See client view Publish proposal Save Proposal name [PERSON_NAME]…" at bounding box center [242, 84] width 290 height 248
click at [278, 167] on span "Add comparison group" at bounding box center [268, 166] width 50 height 7
type textarea "x"
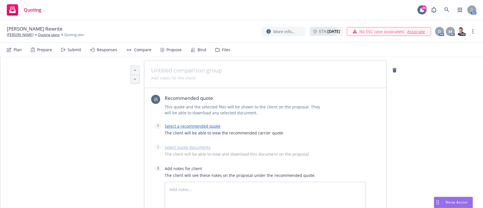
scroll to position [194, 0]
drag, startPoint x: 183, startPoint y: 67, endPoint x: 179, endPoint y: 73, distance: 7.3
click at [179, 73] on div at bounding box center [265, 75] width 242 height 28
drag, startPoint x: 179, startPoint y: 73, endPoint x: 170, endPoint y: 71, distance: 9.8
click at [170, 71] on span at bounding box center [265, 71] width 228 height 7
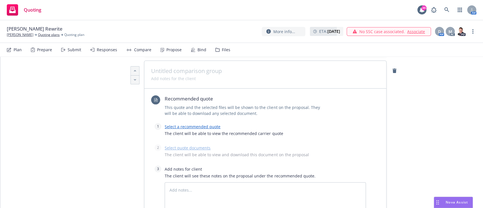
click at [161, 71] on span at bounding box center [265, 71] width 228 height 7
click at [197, 126] on link "Select a recommended quote" at bounding box center [193, 126] width 56 height 5
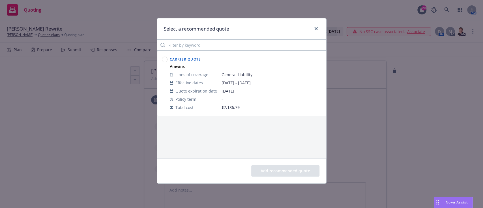
click at [166, 58] on circle at bounding box center [164, 59] width 5 height 5
click at [316, 30] on link "close" at bounding box center [316, 28] width 7 height 7
type textarea "x"
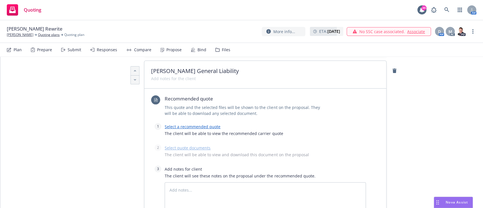
click at [94, 50] on div "Responses" at bounding box center [103, 50] width 27 height 14
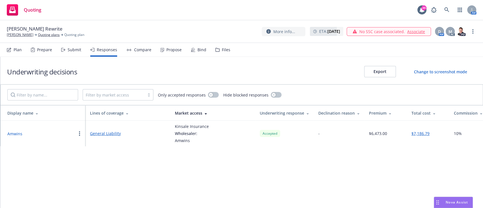
click at [79, 135] on icon "button" at bounding box center [79, 133] width 1 height 5
click at [14, 132] on button "Amwins" at bounding box center [14, 134] width 15 height 6
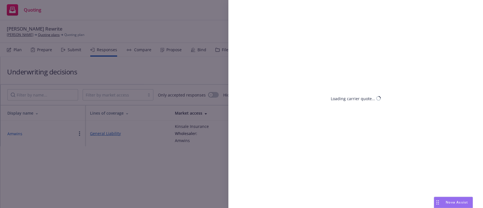
select select "CA"
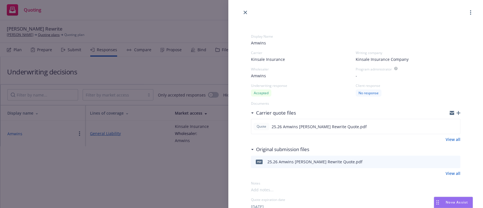
click at [470, 12] on circle "button" at bounding box center [470, 12] width 1 height 1
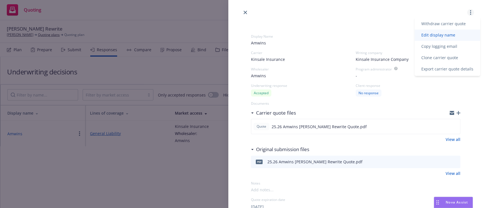
click at [450, 34] on span "Edit display name" at bounding box center [439, 34] width 48 height 5
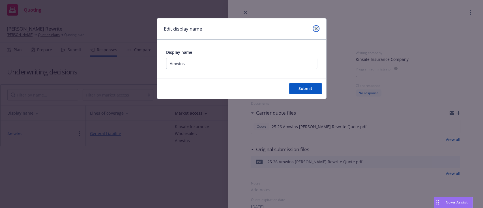
click at [317, 27] on link "close" at bounding box center [316, 28] width 7 height 7
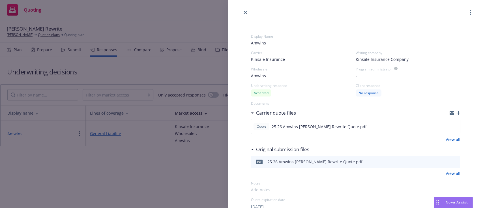
click at [467, 12] on button "button" at bounding box center [470, 12] width 7 height 7
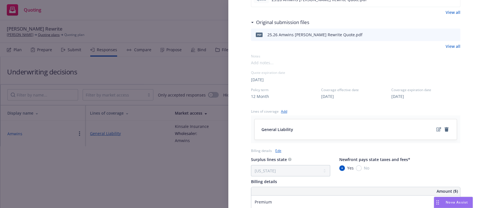
scroll to position [136, 0]
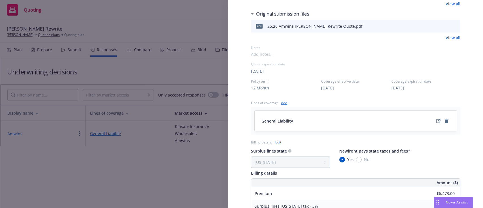
click at [334, 87] on span "[DATE]" at bounding box center [327, 88] width 13 height 6
select select "12"
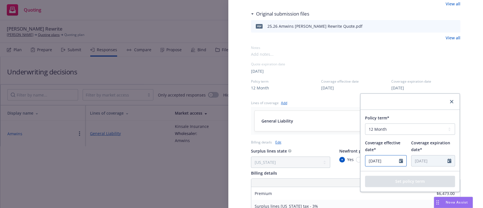
click at [399, 160] on icon "Calendar" at bounding box center [401, 160] width 4 height 5
select select "8"
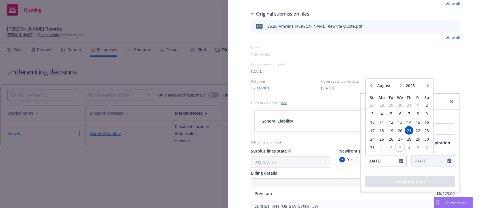
click at [396, 148] on span "3" at bounding box center [400, 147] width 8 height 7
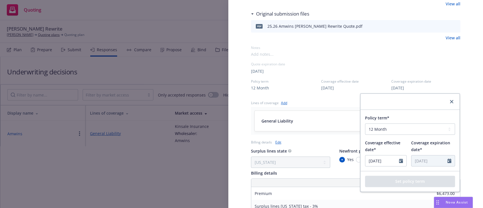
type input "[DATE]"
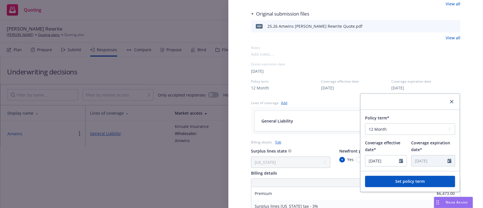
click at [399, 185] on button "Set policy term" at bounding box center [410, 181] width 90 height 11
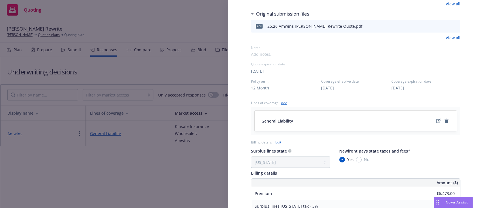
click at [218, 182] on div "Display Name Amwins Carrier Kinsale Insurance Writing company Kinsale Insurance…" at bounding box center [241, 104] width 483 height 208
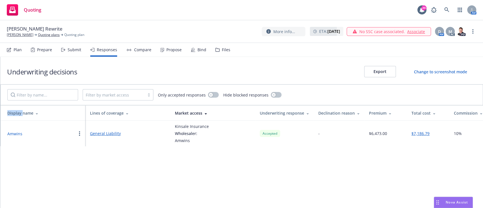
click at [218, 182] on div "Underwriting decisions Export Change to screenshot mode Filter by market access…" at bounding box center [241, 132] width 483 height 151
click at [169, 49] on div "Propose" at bounding box center [173, 50] width 15 height 5
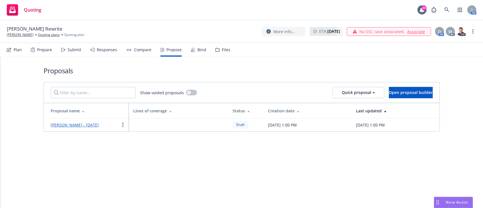
click at [78, 126] on link "[PERSON_NAME] - [DATE]" at bounding box center [75, 124] width 48 height 5
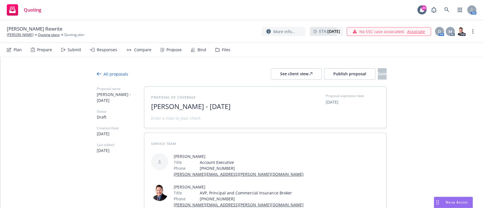
scroll to position [96, 0]
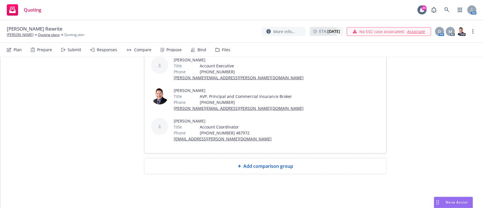
click at [243, 159] on div "Add comparison group" at bounding box center [265, 166] width 242 height 16
type textarea "x"
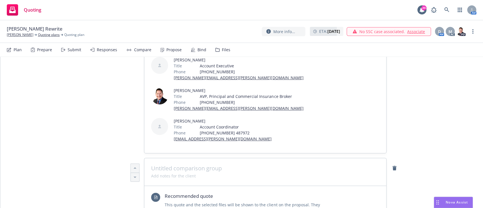
click at [223, 170] on span at bounding box center [265, 168] width 228 height 7
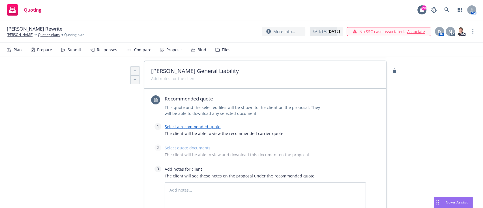
scroll to position [194, 0]
drag, startPoint x: 197, startPoint y: 130, endPoint x: 201, endPoint y: 126, distance: 5.2
click at [201, 126] on div "Select a recommended quote The client will be able to view the recommended carr…" at bounding box center [265, 131] width 201 height 17
click at [201, 126] on link "Select a recommended quote" at bounding box center [193, 126] width 56 height 5
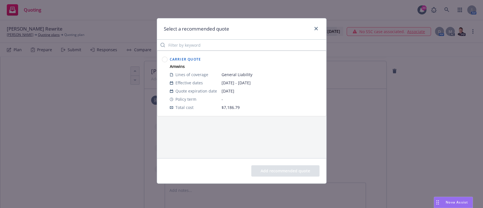
click at [164, 57] on circle at bounding box center [164, 59] width 5 height 5
click at [272, 168] on button "Add recommended quote" at bounding box center [285, 170] width 68 height 11
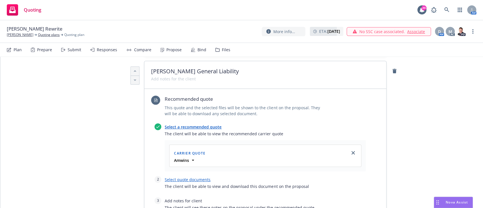
scroll to position [216, 0]
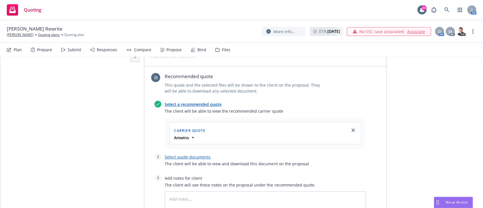
click at [197, 155] on link "Select quote documents" at bounding box center [188, 156] width 46 height 5
type textarea "x"
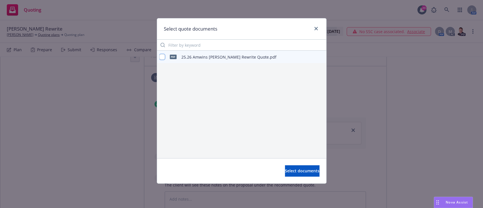
click at [163, 59] on input "checkbox" at bounding box center [162, 57] width 6 height 6
checkbox input "true"
click at [303, 171] on span "Select documents" at bounding box center [302, 170] width 35 height 5
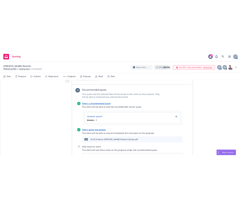
scroll to position [347, 0]
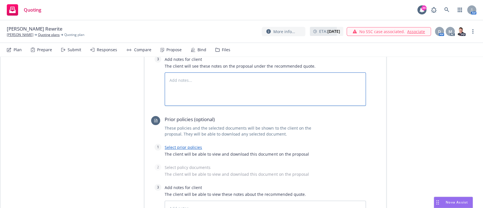
click at [232, 81] on textarea at bounding box center [265, 88] width 201 height 33
type textarea "x"
type textarea "B"
type textarea "x"
type textarea "Bi"
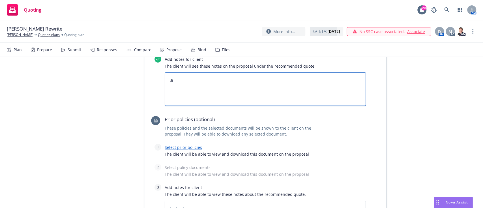
type textarea "x"
type textarea "Bin"
type textarea "x"
type textarea "Bind"
type textarea "x"
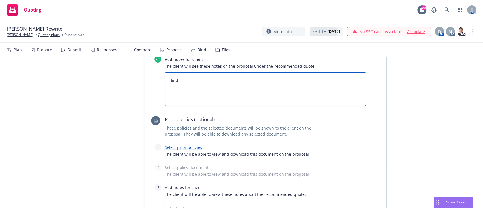
type textarea "Bind"
type textarea "x"
type textarea "Bind s"
type textarea "x"
type textarea "Bind su"
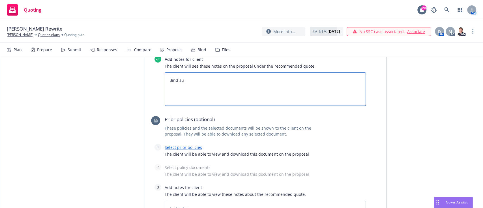
type textarea "x"
type textarea "Bind sub"
type textarea "x"
type textarea "Bind subj"
type textarea "x"
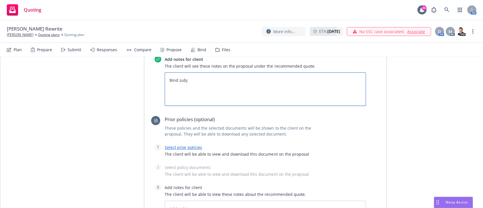
type textarea "Bind sub"
type textarea "x"
type textarea "Bind su"
type textarea "x"
type textarea "Bind s"
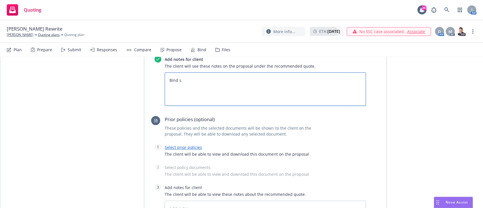
type textarea "x"
type textarea "Bind"
type textarea "x"
type textarea "Bind S"
type textarea "x"
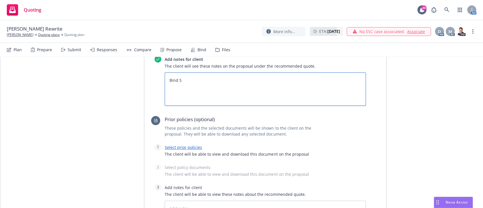
type textarea "Bind Su"
type textarea "x"
type textarea "Bind Sub"
type textarea "x"
type textarea "Bind Subje"
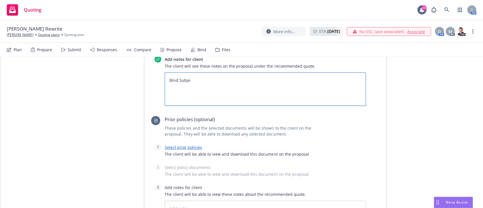
type textarea "x"
type textarea "Bind Subjec"
type textarea "x"
type textarea "Bind Subjecti"
type textarea "x"
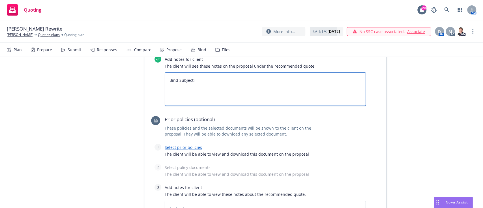
type textarea "Bind Subjectiv"
type textarea "x"
type textarea "Bind Subjectivi"
type textarea "x"
type textarea "Bind Subjectivit"
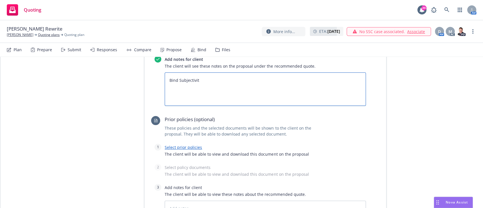
type textarea "x"
type textarea "Bind Subjectiviti"
type textarea "x"
type textarea "Bind Subjectivitie"
type textarea "x"
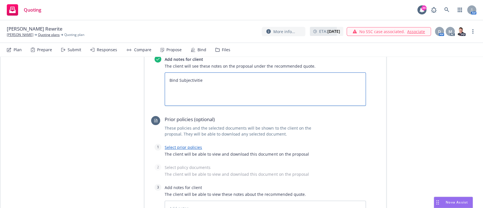
type textarea "Bind Subjectivitie:"
type textarea "x"
type textarea "Bind Subjectivitie:"
type textarea "x"
type textarea "Bind Subjectivitie:"
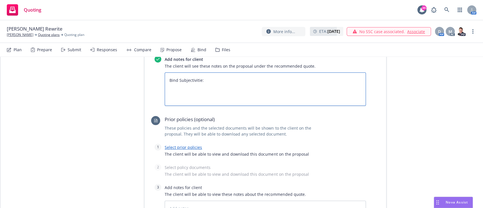
type textarea "x"
type textarea "Bind Subjectivitie"
type textarea "x"
type textarea "Bind Subjectivities"
type textarea "x"
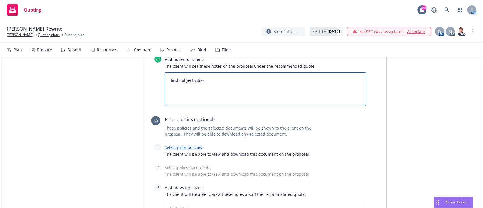
type textarea "Bind Subjectivities:"
type textarea "x"
type textarea "Bind Subjectivities:"
type textarea "x"
type textarea "Bind Subjectivities: -"
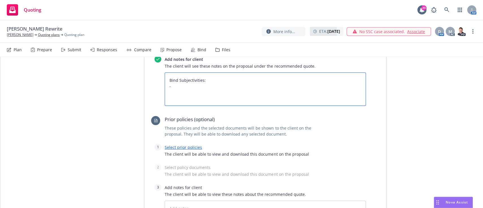
type textarea "x"
type textarea "Bind Subjectivities: -"
type textarea "x"
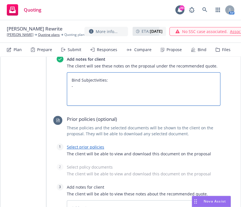
type textarea "Bind Subjectivities: -"
click at [123, 96] on textarea "Bind Subjectivities: -" at bounding box center [143, 88] width 153 height 33
paste textarea "- 5 years of loss runs required, valued within 60 days of inception. Any advers…"
type textarea "x"
type textarea "Bind Subjectivities: - - 5 years of loss runs required, valued within 60 days o…"
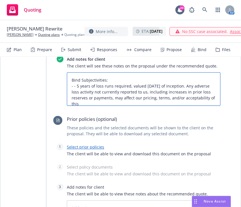
scroll to position [1, 0]
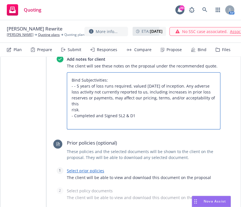
click at [74, 84] on textarea "Bind Subjectivities: - - 5 years of loss runs required, valued within 60 days o…" at bounding box center [143, 100] width 153 height 57
drag, startPoint x: 91, startPoint y: 120, endPoint x: 197, endPoint y: 82, distance: 111.9
click at [197, 82] on textarea "Bind Subjectivities: - - 5 years of loss runs required, valued within 60 days o…" at bounding box center [143, 100] width 153 height 57
type textarea "x"
type textarea "Bind Subjectivities: - - 5 years of loss runs required, valued within 60 days o…"
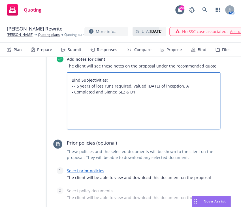
scroll to position [0, 0]
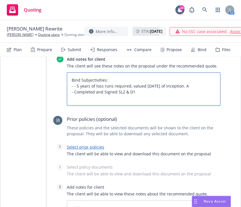
click at [74, 86] on textarea "Bind Subjectivities: - - 5 years of loss runs required, valued within 60 days o…" at bounding box center [143, 88] width 153 height 33
click at [151, 89] on textarea "Bind Subjectivities: - 5 years of loss runs required, valued within 60 days of …" at bounding box center [143, 88] width 153 height 33
click at [140, 80] on textarea "Bind Subjectivities: - 5 years of loss runs required, valued within 60 days of …" at bounding box center [143, 88] width 153 height 33
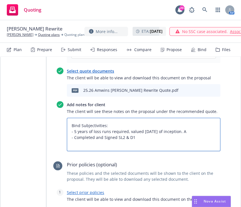
scroll to position [301, 0]
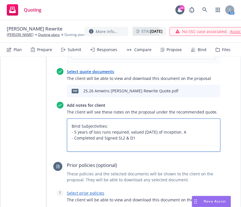
click at [202, 128] on textarea "Bind Subjectivities: - 5 years of loss runs required, valued within 60 days of …" at bounding box center [143, 135] width 153 height 33
click at [202, 131] on textarea "Bind Subjectivities: - 5 years of loss runs required, valued within 60 days of …" at bounding box center [143, 135] width 153 height 33
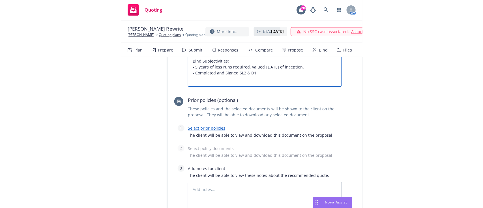
scroll to position [445, 0]
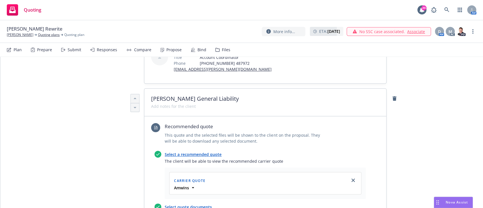
scroll to position [0, 0]
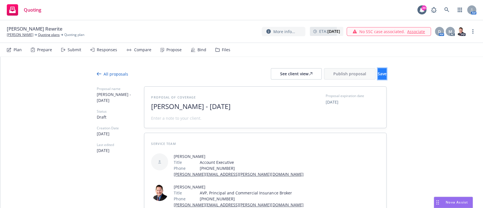
click at [378, 75] on span "Save" at bounding box center [382, 73] width 9 height 5
click at [291, 76] on div "See client view" at bounding box center [296, 73] width 32 height 11
click at [333, 76] on span "Publish proposal" at bounding box center [349, 73] width 33 height 5
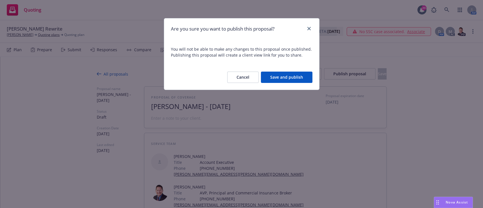
click at [287, 74] on button "Save and publish" at bounding box center [286, 77] width 51 height 11
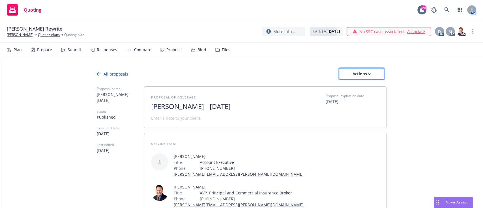
click at [368, 74] on icon "button" at bounding box center [369, 74] width 3 height 2
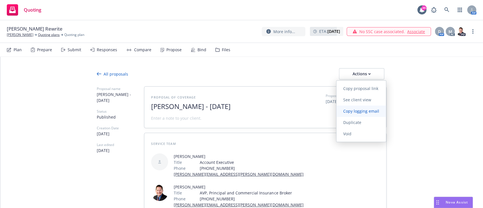
click at [355, 112] on span "Copy logging email" at bounding box center [361, 110] width 50 height 5
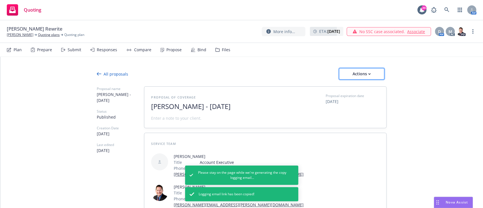
click at [360, 78] on div "Actions" at bounding box center [361, 73] width 27 height 11
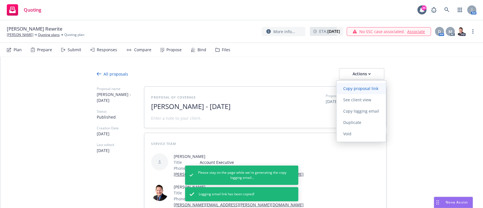
click at [366, 88] on span "Copy proposal link" at bounding box center [360, 88] width 49 height 5
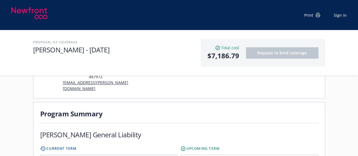
scroll to position [127, 0]
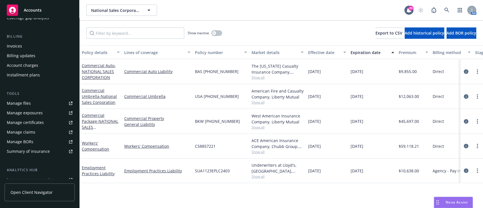
scroll to position [98, 0]
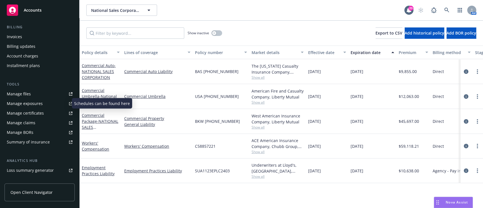
click at [29, 100] on div "Manage exposures" at bounding box center [25, 103] width 36 height 9
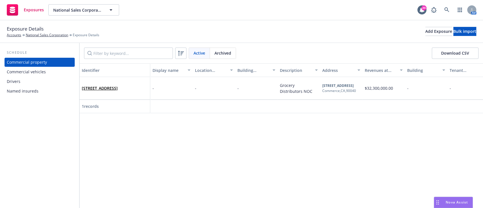
click at [42, 74] on div "Commercial vehicles" at bounding box center [26, 71] width 39 height 9
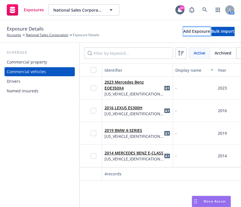
click at [183, 27] on div "Add Exposure" at bounding box center [196, 31] width 27 height 8
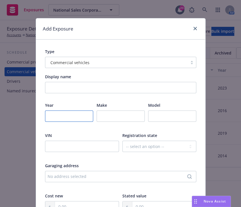
click at [67, 117] on input "number" at bounding box center [69, 116] width 48 height 11
type input "2026"
type input "Tesla"
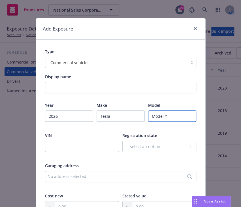
type input "Model Y"
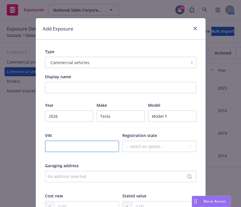
paste input "https://dash.newfront.com/quoting/api/proposal/c90afc94-c8f6-483c-b09a-313a68cf…"
type input "https://dash.newfront.com/quoting/api/proposal/c90afc94-c8f6-483c-b09a-313a68cf…"
paste input "7saygdee0tf432056"
click at [90, 143] on input "7saygdee0tf432056" at bounding box center [82, 146] width 74 height 11
click at [75, 143] on input "7saygdee0tf432056" at bounding box center [82, 146] width 74 height 11
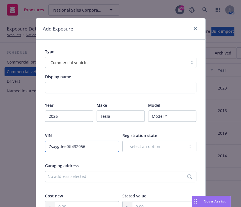
click at [75, 143] on input "7saygdee0tf432056" at bounding box center [82, 146] width 74 height 11
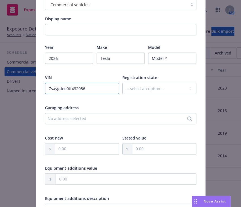
type input "7saygdee0tf432056"
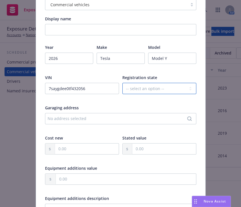
click at [142, 89] on select "-- select an option -- Alaska Alabama Arkansas American Samoa Arizona Californi…" at bounding box center [159, 88] width 74 height 11
select select "CA"
click at [122, 83] on select "-- select an option -- Alaska Alabama Arkansas American Samoa Arizona Californi…" at bounding box center [159, 88] width 74 height 11
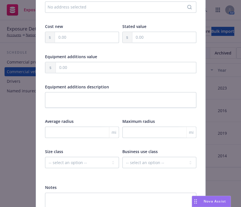
scroll to position [218, 0]
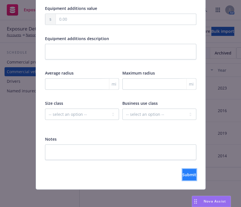
click at [182, 177] on span "Submit" at bounding box center [189, 174] width 14 height 5
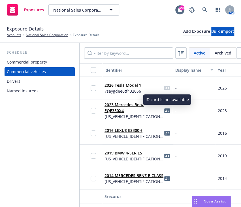
click at [166, 87] on icon "idCard" at bounding box center [167, 88] width 6 height 5
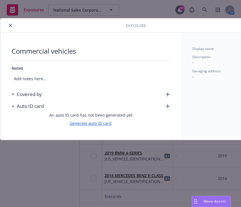
click at [91, 124] on link "Generate auto ID card" at bounding box center [91, 124] width 42 height 6
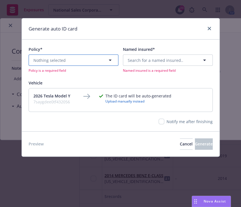
click at [88, 60] on button "Nothing selected" at bounding box center [74, 60] width 90 height 11
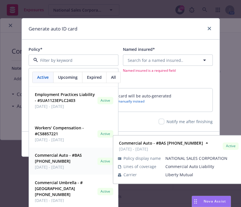
scroll to position [1, 0]
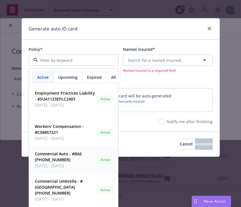
click at [70, 159] on span "Commercial Auto - #BAS (25) 61 96 72 66" at bounding box center [65, 157] width 60 height 12
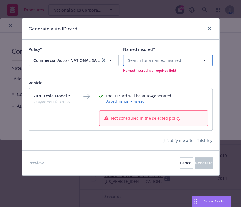
click at [173, 61] on span "Search for a named insured.." at bounding box center [155, 60] width 55 height 6
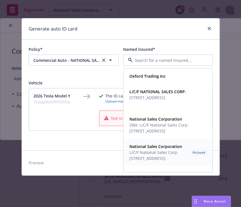
click at [168, 161] on span "7250 Oxford Way Commerce, CA 90040" at bounding box center [155, 159] width 53 height 6
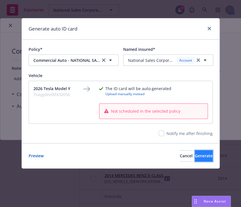
click at [195, 156] on span "Generate" at bounding box center [204, 155] width 18 height 5
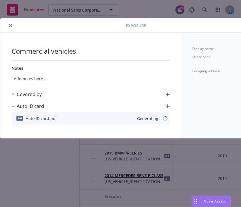
click at [177, 89] on div "Commercial vehicles Notes Add notes here... Covered by Auto ID card pdf Auto ID…" at bounding box center [90, 86] width 181 height 106
click at [11, 24] on icon "close" at bounding box center [10, 25] width 3 height 3
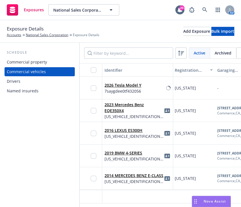
scroll to position [2, 0]
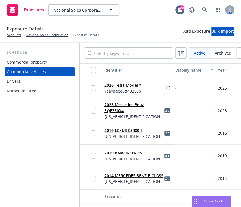
click at [20, 83] on div "Drivers" at bounding box center [40, 81] width 66 height 9
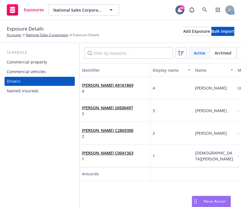
click at [32, 66] on div "Commercial property" at bounding box center [27, 62] width 40 height 9
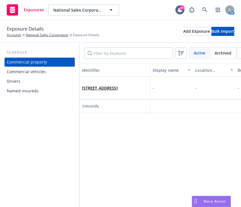
click at [32, 74] on div "Commercial vehicles" at bounding box center [26, 71] width 39 height 9
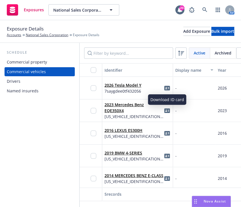
click at [168, 89] on icon "idCard" at bounding box center [167, 88] width 6 height 5
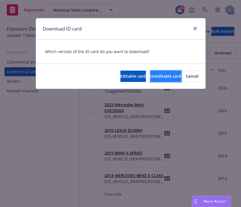
click at [154, 76] on button "Uneditable card" at bounding box center [165, 76] width 31 height 11
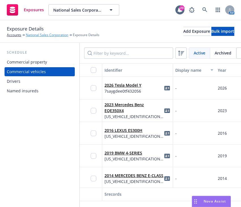
click at [53, 35] on link "National Sales Corporation" at bounding box center [47, 35] width 42 height 5
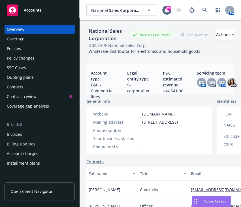
click at [25, 49] on div "Policies" at bounding box center [40, 48] width 66 height 9
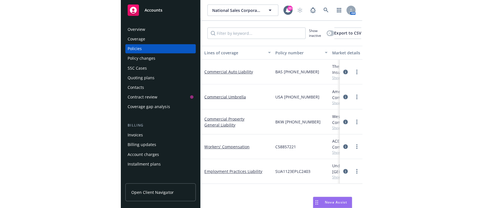
scroll to position [0, 74]
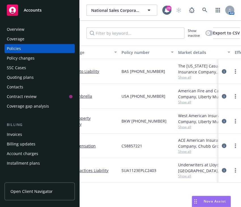
click at [187, 76] on span "Show all" at bounding box center [204, 77] width 52 height 5
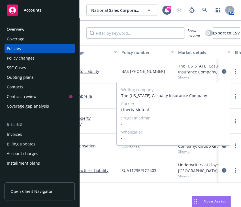
click at [187, 76] on span "Show all" at bounding box center [204, 77] width 52 height 5
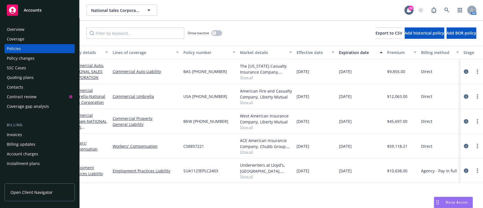
scroll to position [0, 10]
click at [208, 73] on span "BAS (25) 61 96 72 66" at bounding box center [206, 71] width 44 height 6
copy span "BAS (25) 61 96 72 66"
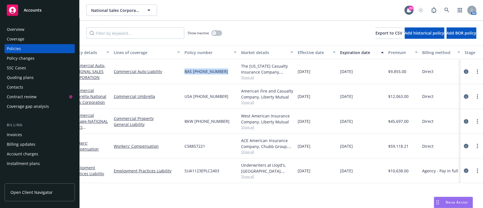
click at [27, 60] on div "Policy changes" at bounding box center [21, 58] width 28 height 9
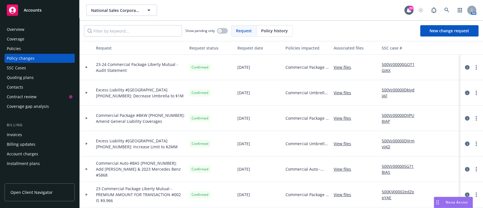
click at [85, 167] on div at bounding box center [87, 168] width 14 height 25
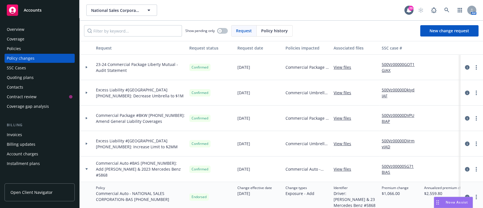
scroll to position [56, 0]
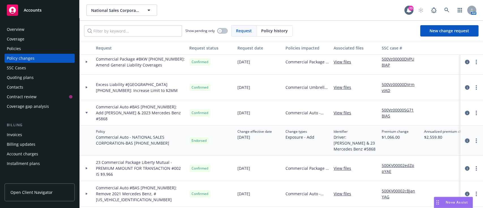
click at [465, 140] on icon "circleInformation" at bounding box center [467, 140] width 5 height 5
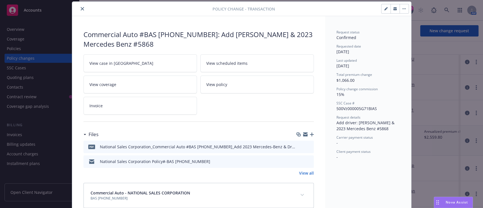
scroll to position [48, 0]
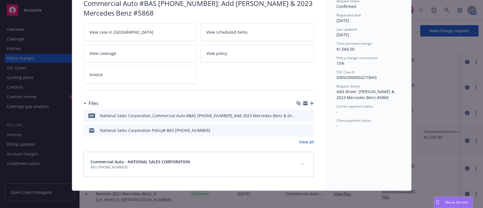
click at [303, 139] on link "View all" at bounding box center [306, 142] width 15 height 6
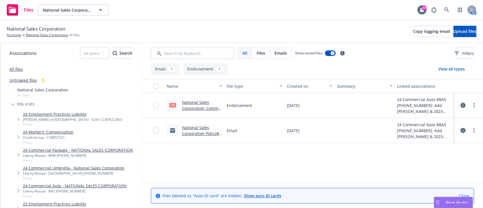
click at [196, 131] on link "National Sales Corporation Policy#-BAS [PHONE_NUMBER]" at bounding box center [201, 136] width 38 height 23
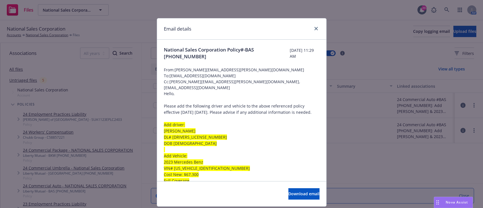
click at [126, 117] on div "Email details National Sales Corporation Policy#-BAS [PHONE_NUMBER] [DATE] 11:2…" at bounding box center [241, 104] width 483 height 208
click at [314, 30] on icon "close" at bounding box center [315, 28] width 3 height 3
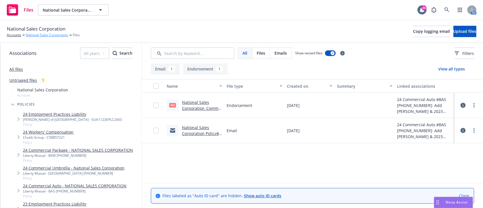
click at [55, 35] on link "National Sales Corporation" at bounding box center [47, 35] width 42 height 5
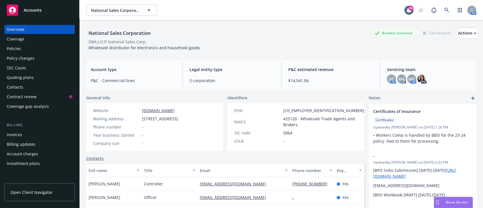
click at [12, 42] on div "Coverage" at bounding box center [16, 39] width 18 height 9
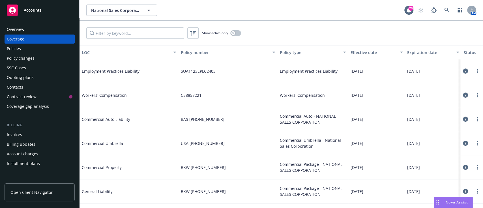
click at [111, 113] on div "Commercial Auto Liability" at bounding box center [124, 119] width 85 height 17
click at [468, 121] on div at bounding box center [472, 118] width 18 height 11
click at [474, 120] on link "more" at bounding box center [477, 119] width 7 height 7
click at [19, 50] on div "Policies" at bounding box center [14, 48] width 14 height 9
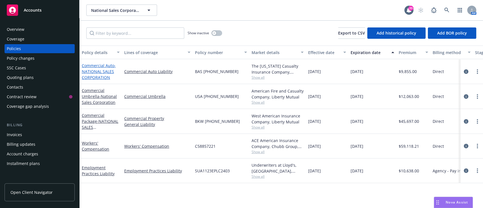
click at [94, 67] on link "Commercial Auto - NATIONAL SALES CORPORATION" at bounding box center [99, 71] width 34 height 17
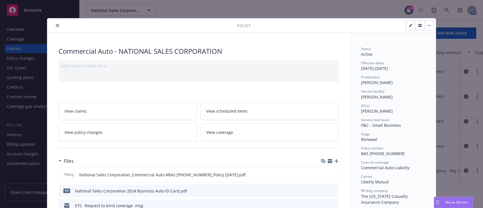
click at [94, 67] on div "Add internal notes here..." at bounding box center [198, 66] width 275 height 6
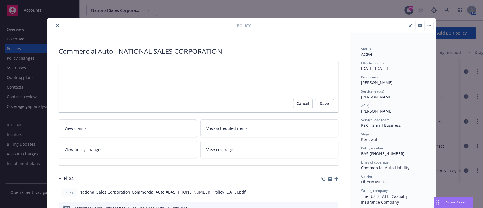
click at [221, 149] on span "View coverage" at bounding box center [219, 150] width 27 height 6
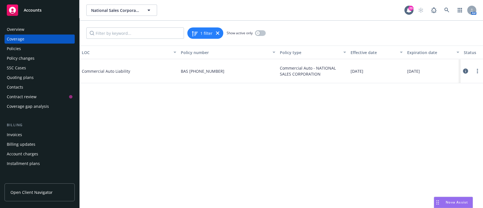
click at [7, 28] on div "Overview" at bounding box center [16, 29] width 18 height 9
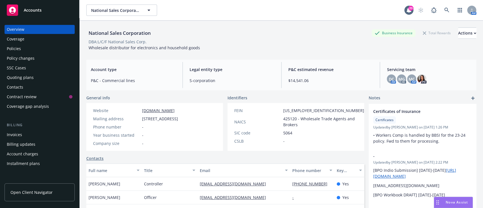
click at [14, 49] on div "Policies" at bounding box center [14, 48] width 14 height 9
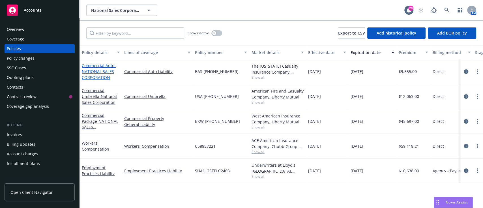
click at [91, 68] on span "- NATIONAL SALES CORPORATION" at bounding box center [99, 71] width 34 height 17
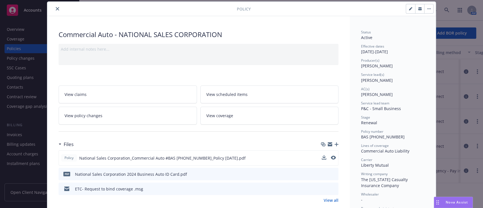
scroll to position [57, 0]
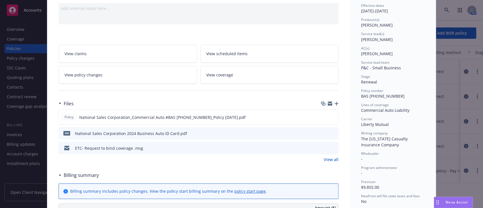
click at [232, 58] on link "View scheduled items" at bounding box center [269, 54] width 138 height 18
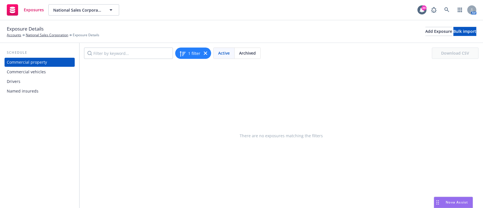
click at [22, 72] on div "Commercial vehicles" at bounding box center [26, 71] width 39 height 9
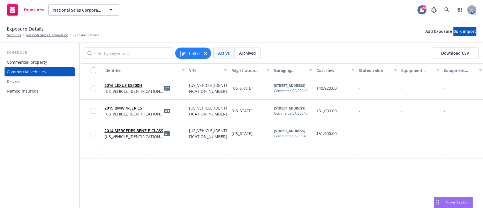
scroll to position [0, 156]
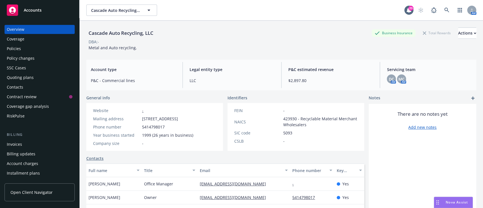
click at [16, 51] on div "Policies" at bounding box center [14, 48] width 14 height 9
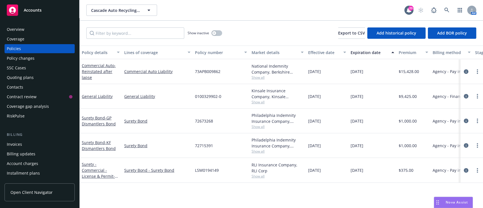
click at [10, 55] on div "Policy changes" at bounding box center [21, 58] width 28 height 9
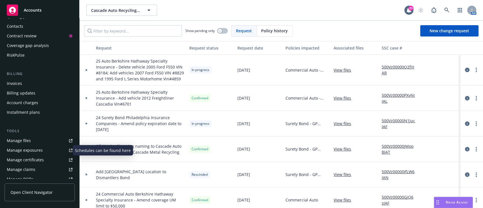
scroll to position [61, 0]
click at [28, 149] on div "Manage exposures" at bounding box center [25, 149] width 36 height 9
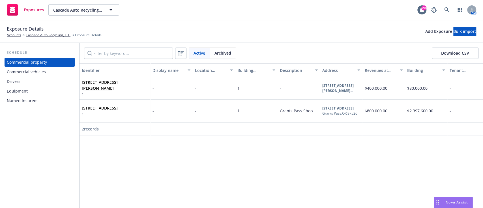
click at [22, 72] on div "Commercial vehicles" at bounding box center [26, 71] width 39 height 9
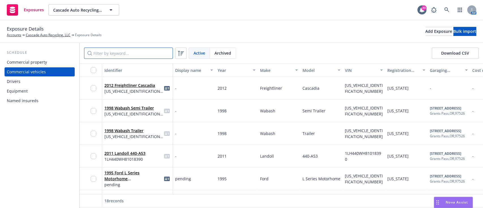
click at [103, 54] on input "Filter by keyword..." at bounding box center [128, 53] width 89 height 11
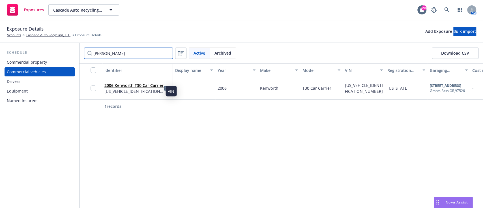
type input "[PERSON_NAME]"
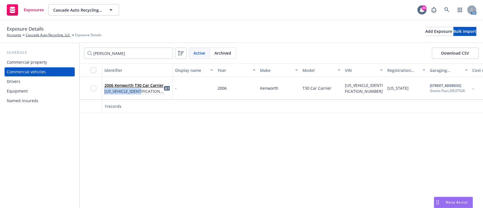
copy span "[US_VEHICLE_IDENTIFICATION_NUMBER]"
drag, startPoint x: 151, startPoint y: 91, endPoint x: 104, endPoint y: 94, distance: 46.8
click at [104, 94] on div "2006 Kenworth T30 Car Carrier [US_VEHICLE_IDENTIFICATION_NUMBER]" at bounding box center [137, 88] width 71 height 23
